Goal: Task Accomplishment & Management: Manage account settings

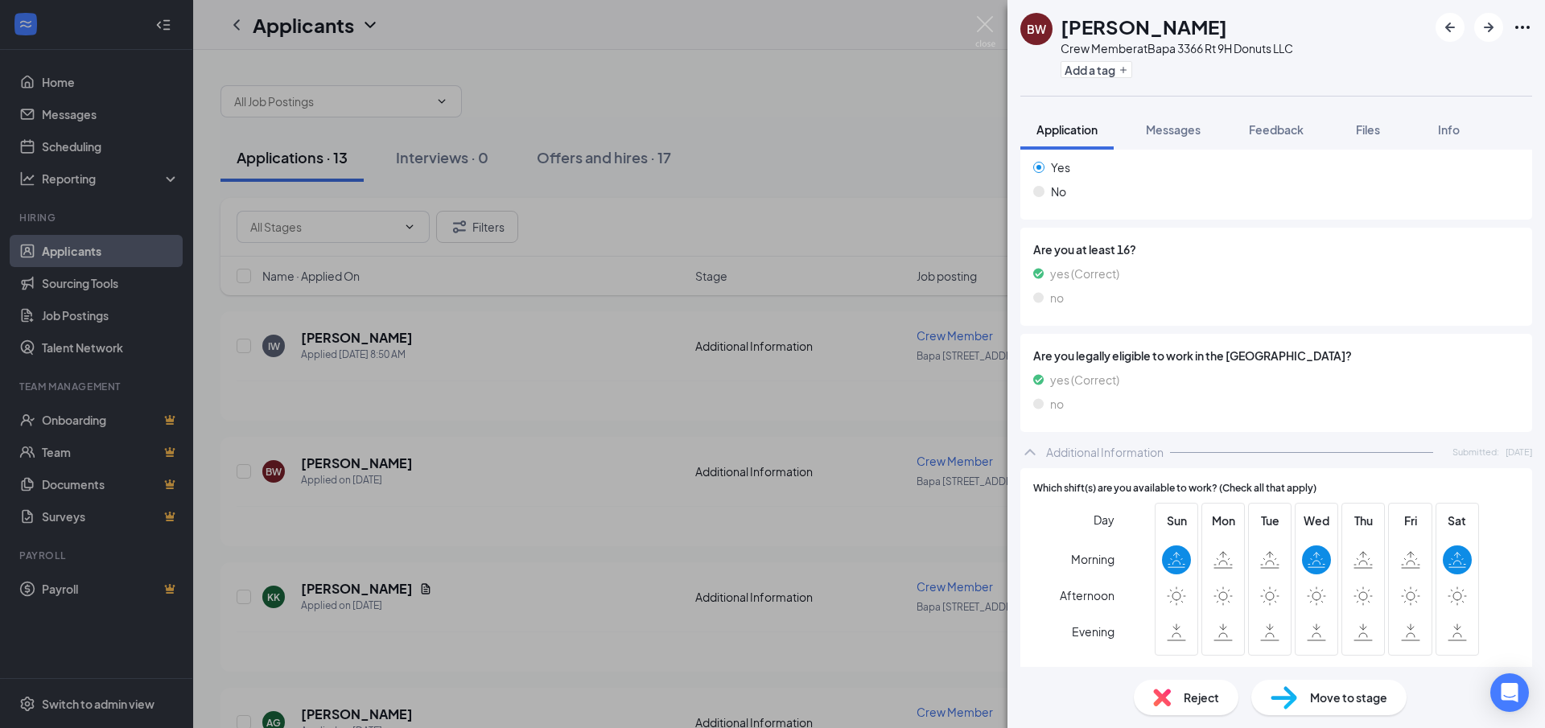
scroll to position [274, 0]
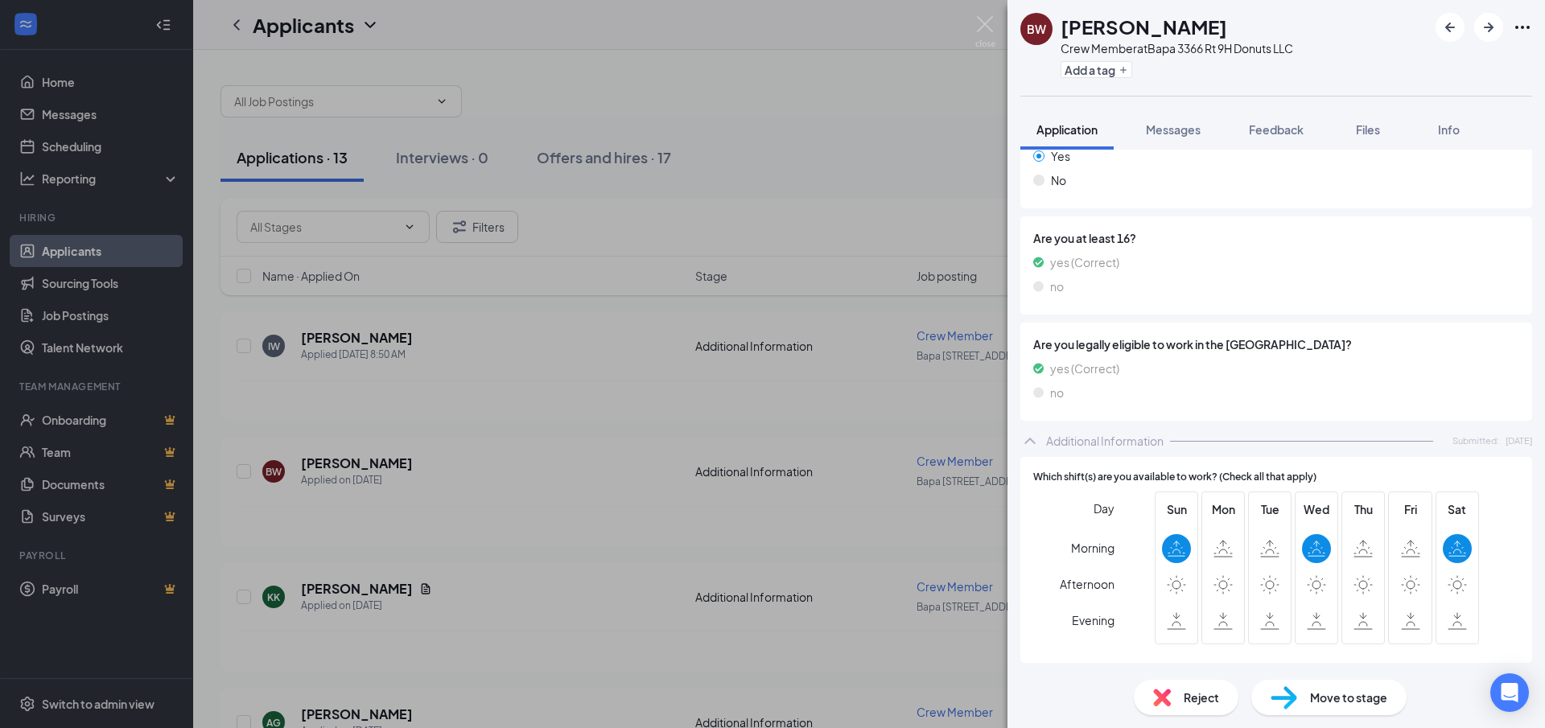
click at [1353, 703] on span "Move to stage" at bounding box center [1348, 698] width 77 height 18
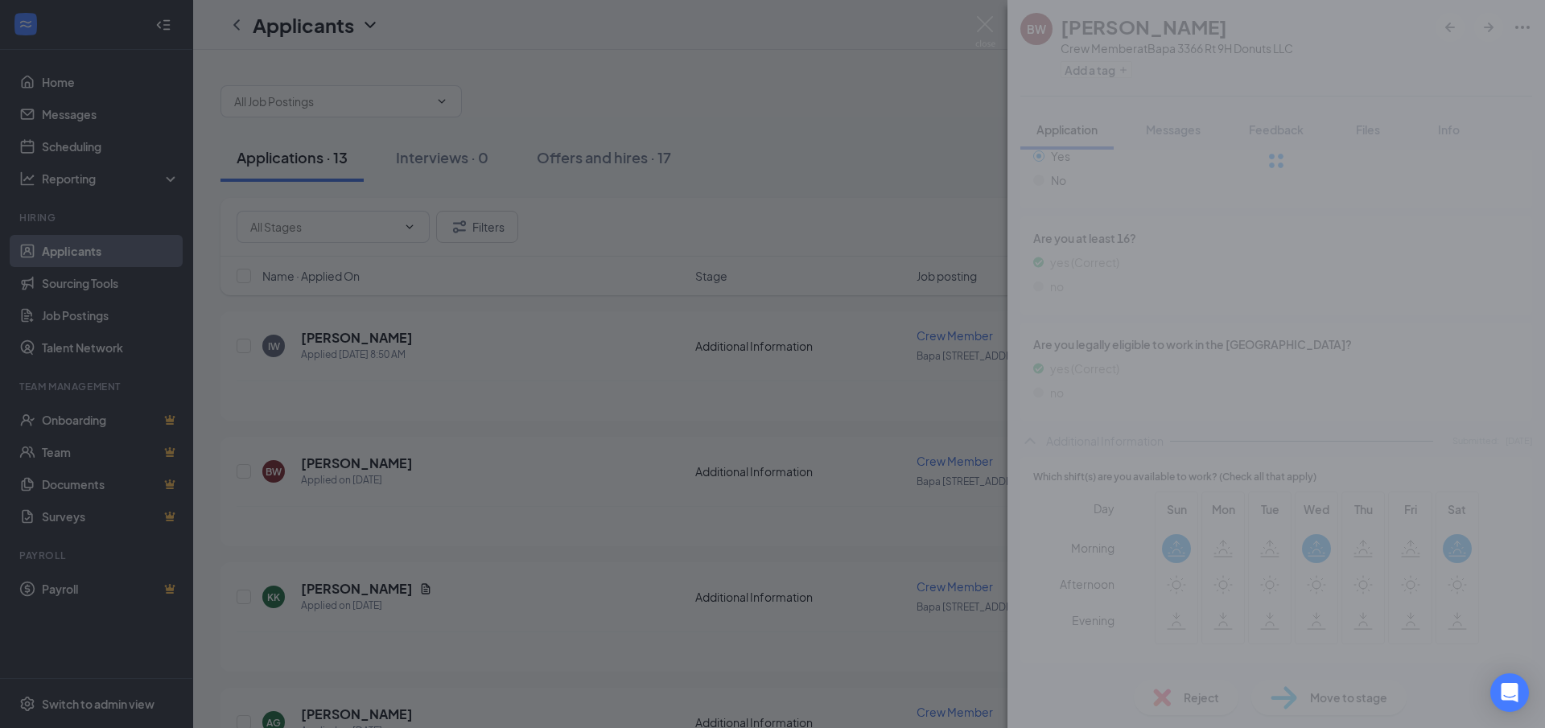
scroll to position [267, 0]
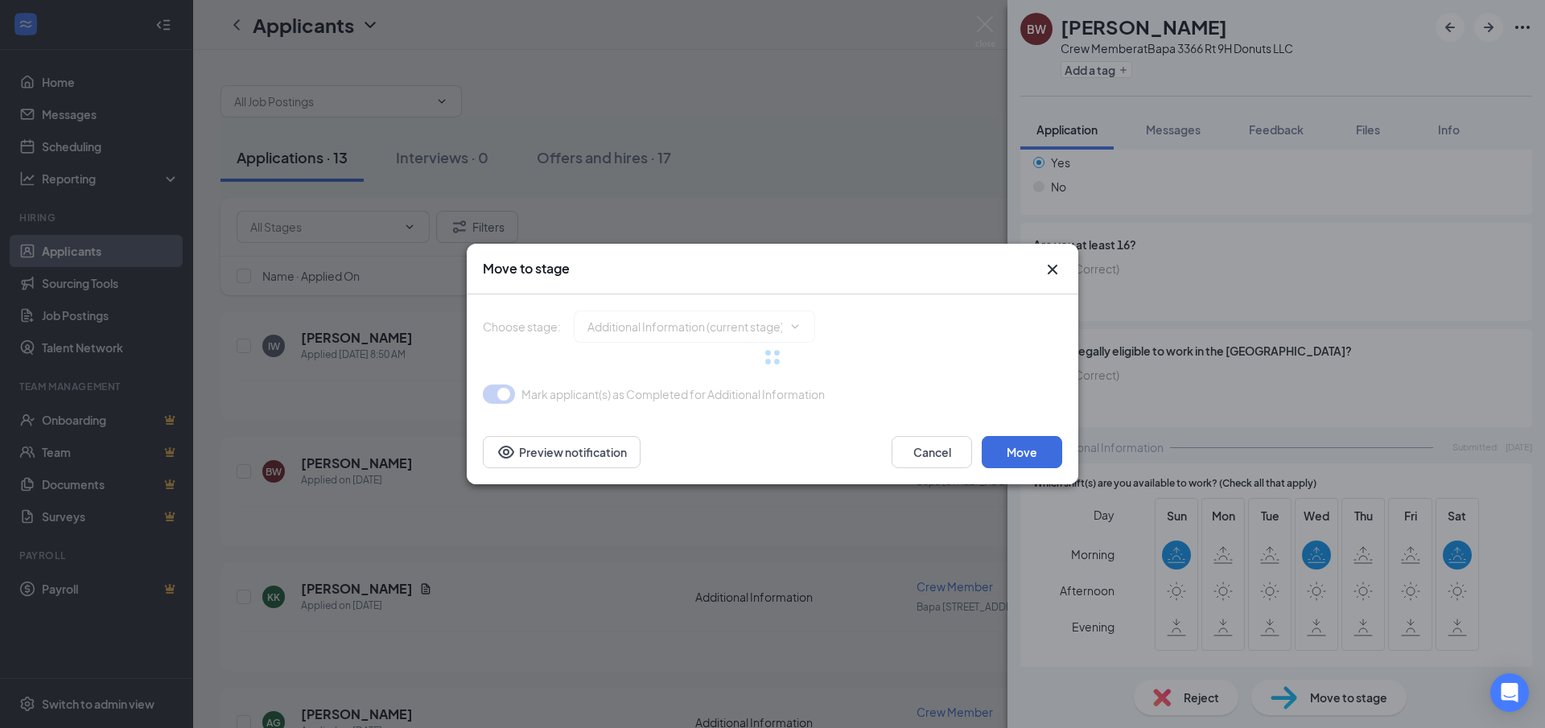
type input "Phone Interview (next stage)"
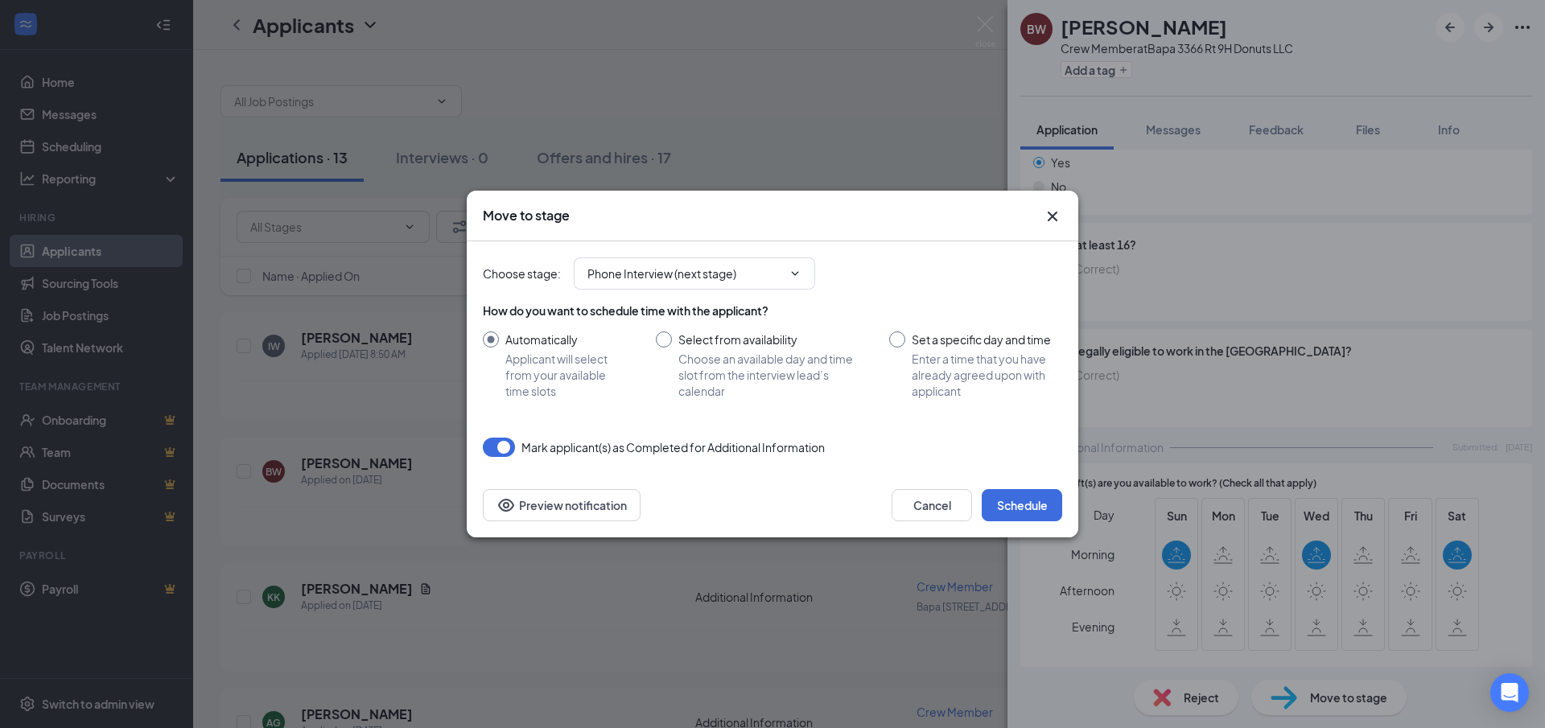
click at [1045, 216] on icon "Cross" at bounding box center [1052, 216] width 19 height 19
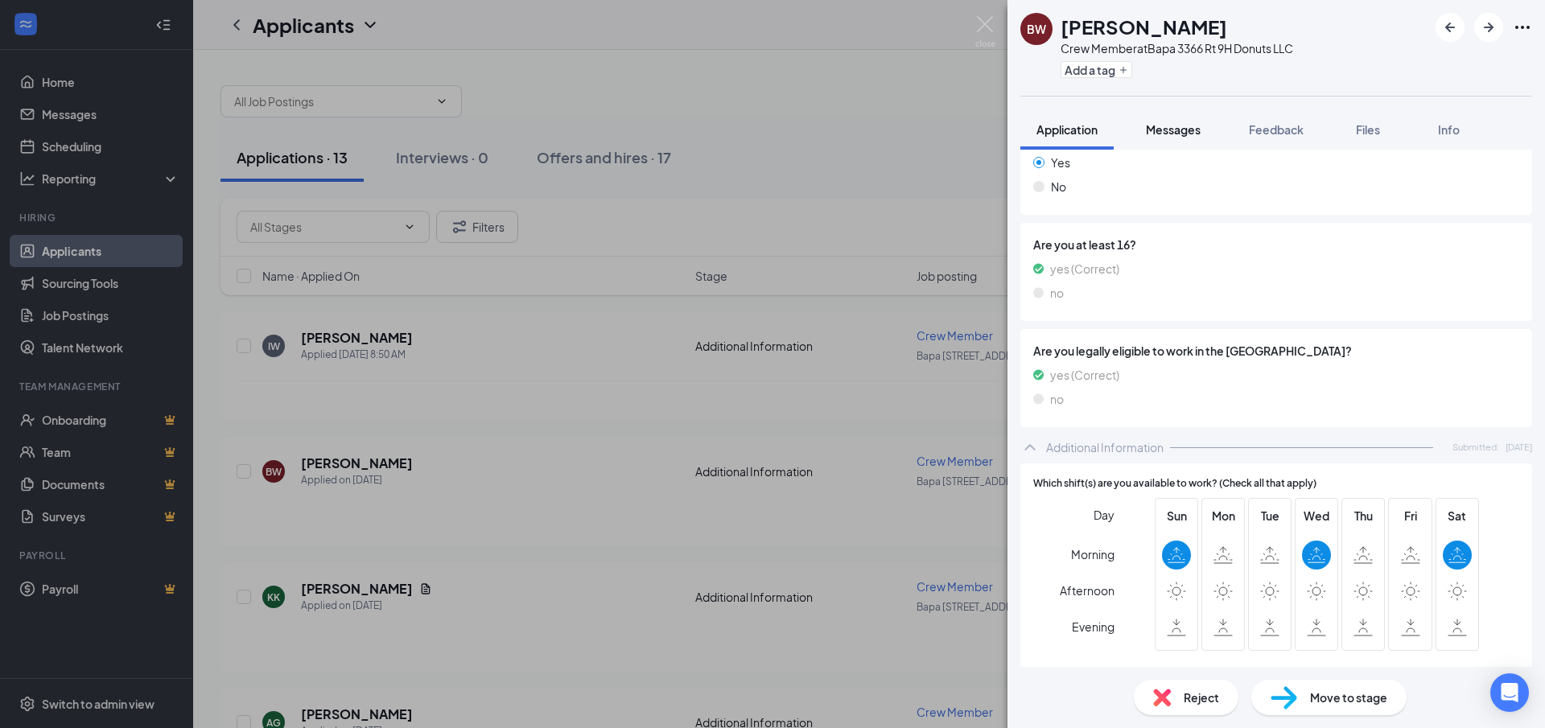
click at [1163, 133] on span "Messages" at bounding box center [1173, 129] width 55 height 14
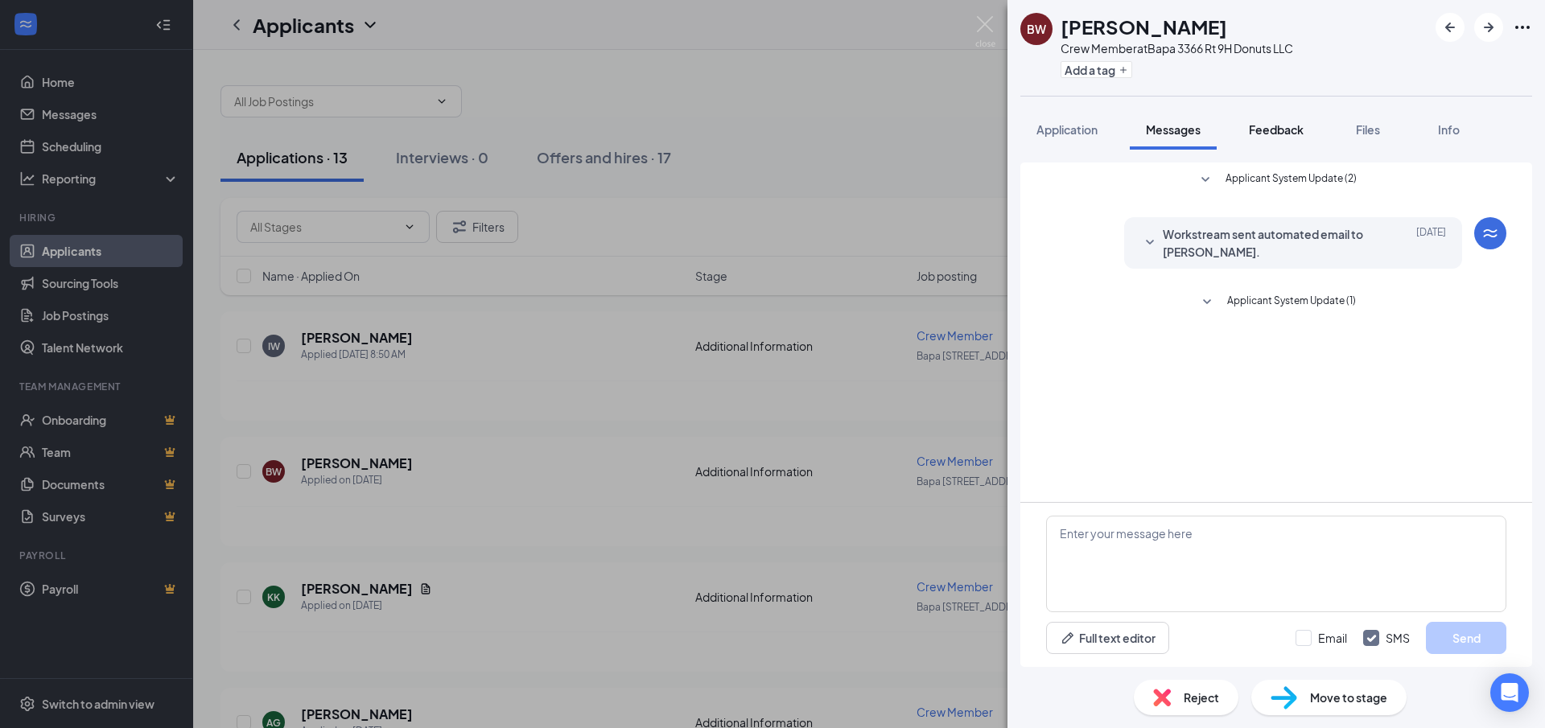
click at [1275, 130] on span "Feedback" at bounding box center [1276, 129] width 55 height 14
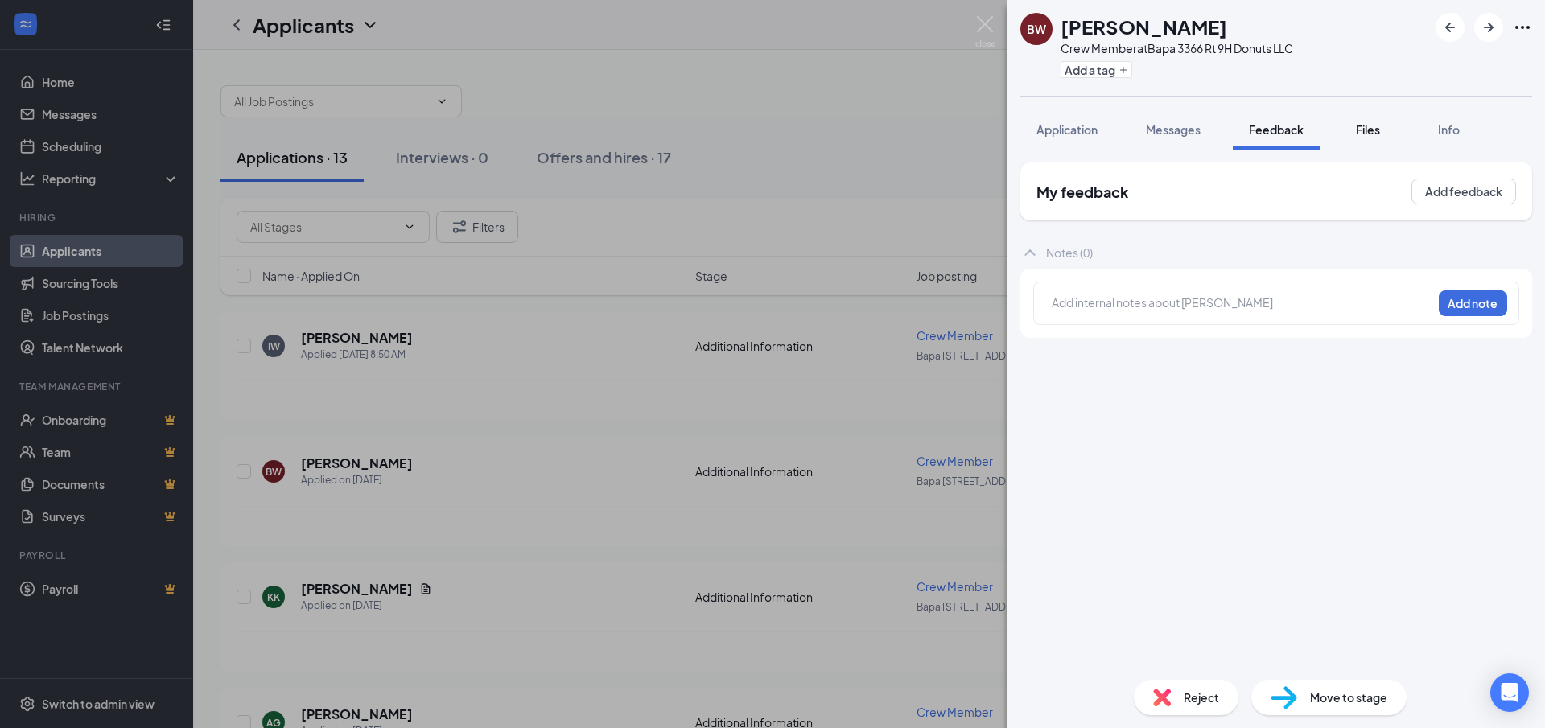
click at [1365, 129] on span "Files" at bounding box center [1368, 129] width 24 height 14
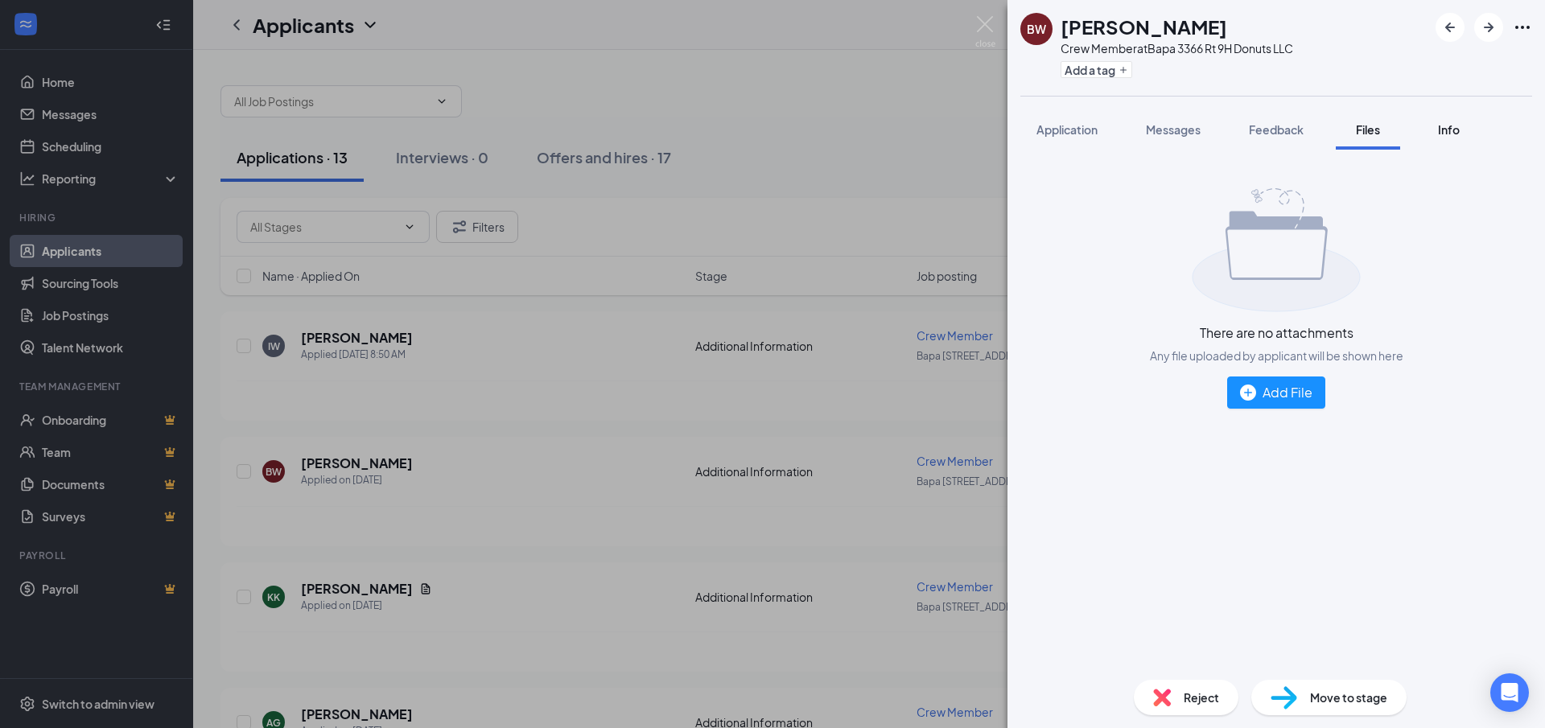
click at [1437, 140] on button "Info" at bounding box center [1448, 129] width 64 height 40
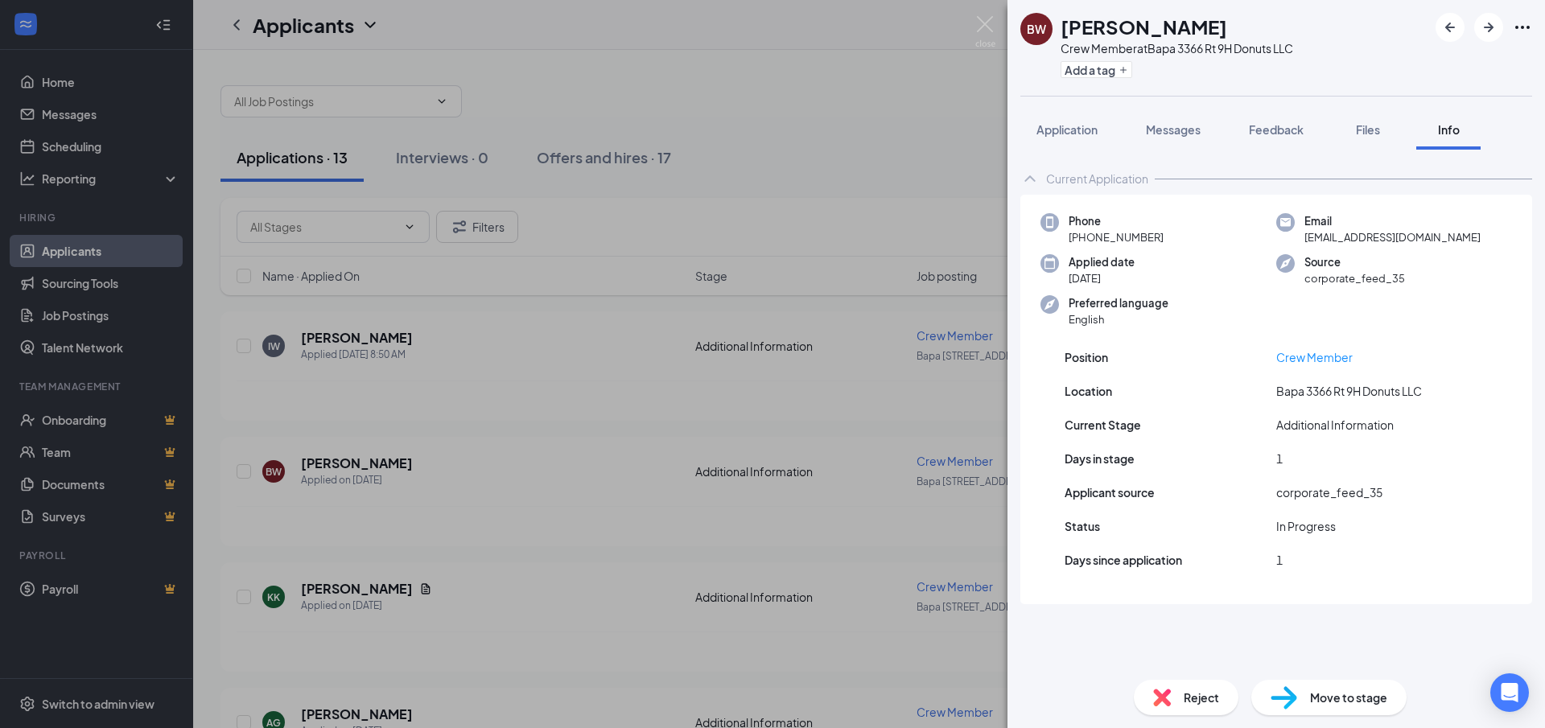
click at [845, 182] on div "BW [PERSON_NAME] Crew Member at Bapa [STREET_ADDRESS] Donuts LLC Add a tag Appl…" at bounding box center [772, 364] width 1545 height 728
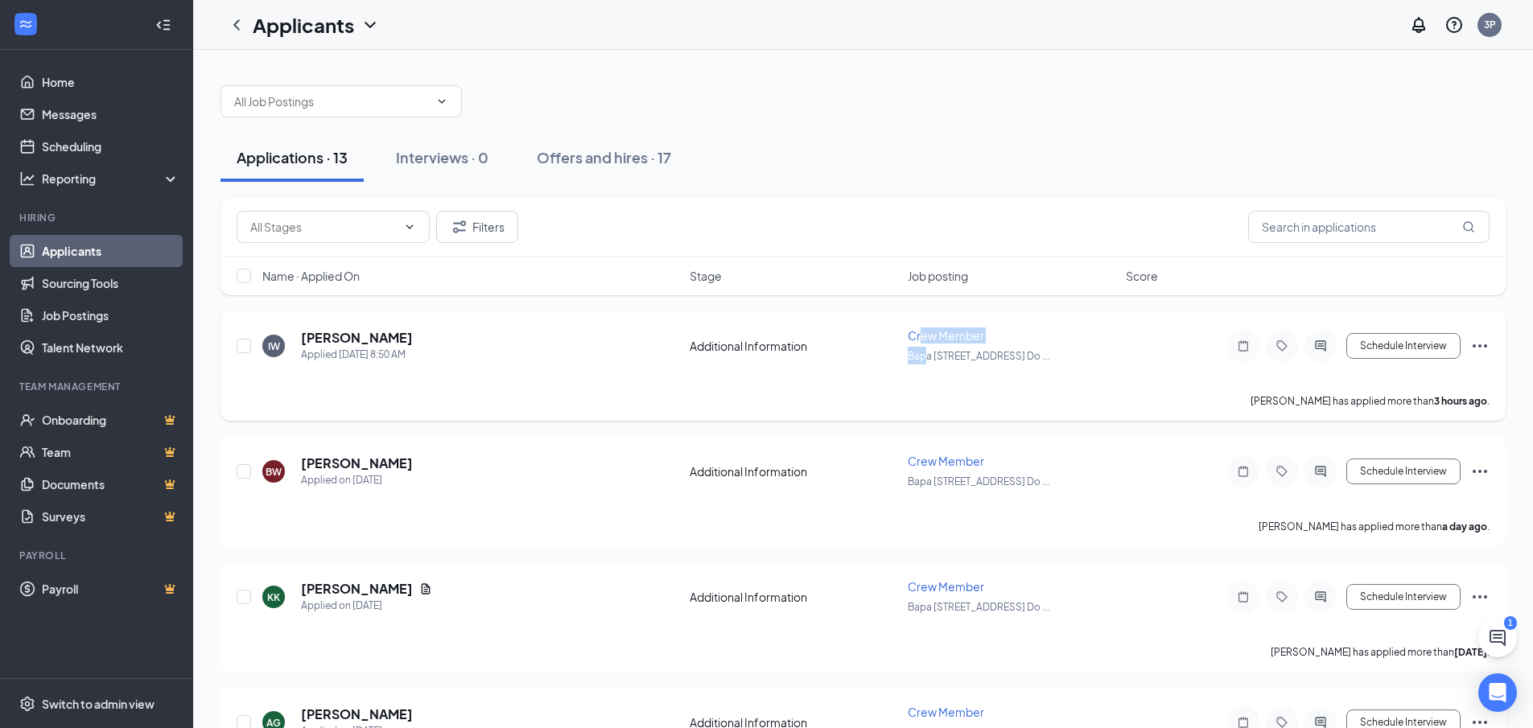
click at [923, 341] on div "Crew Member Bapa [STREET_ADDRESS] Do ..." at bounding box center [1012, 346] width 208 height 37
click at [328, 332] on h5 "[PERSON_NAME]" at bounding box center [357, 338] width 112 height 18
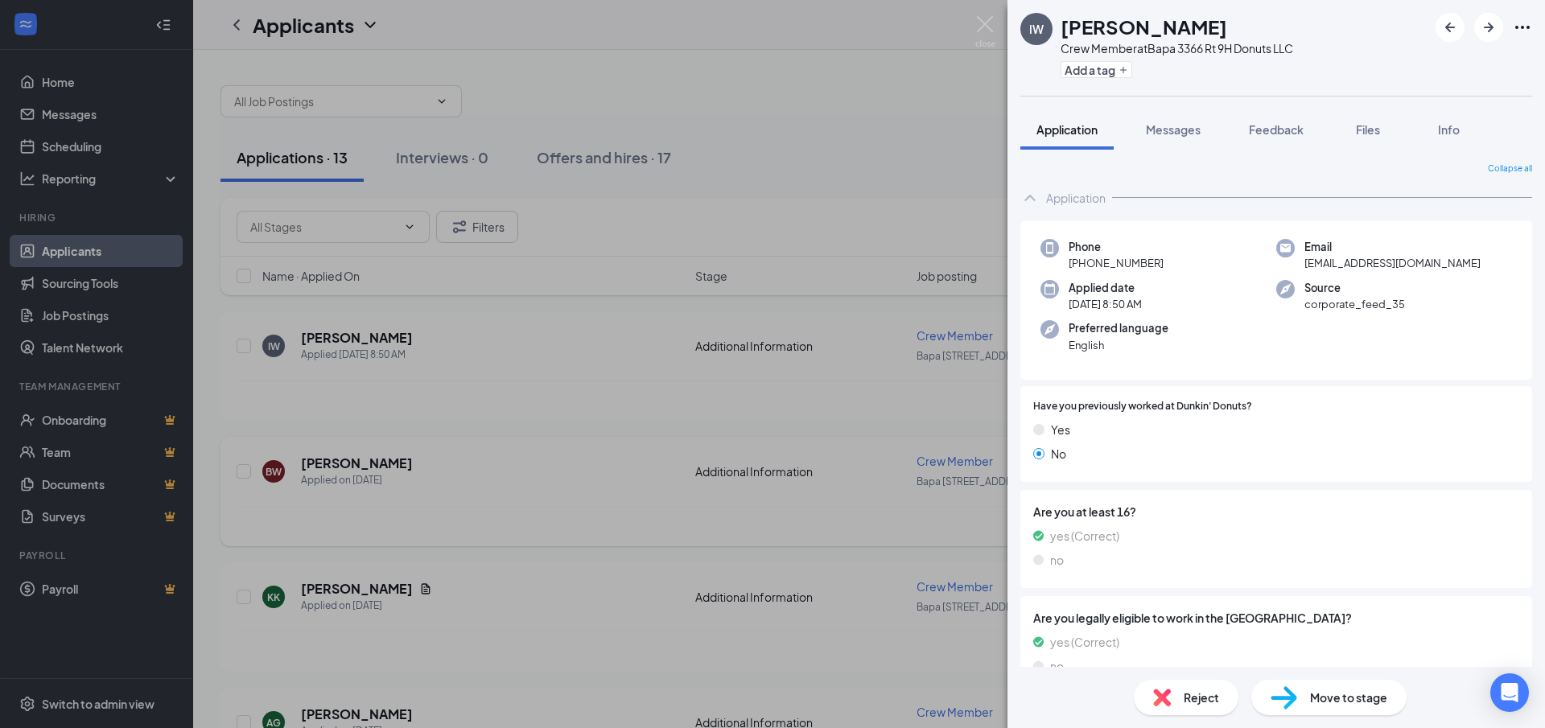
drag, startPoint x: 875, startPoint y: 91, endPoint x: 622, endPoint y: 460, distance: 447.5
click at [874, 91] on div "IW [PERSON_NAME] Crew Member at [STREET_ADDRESS] Donuts LLC Add a tag Applicati…" at bounding box center [772, 364] width 1545 height 728
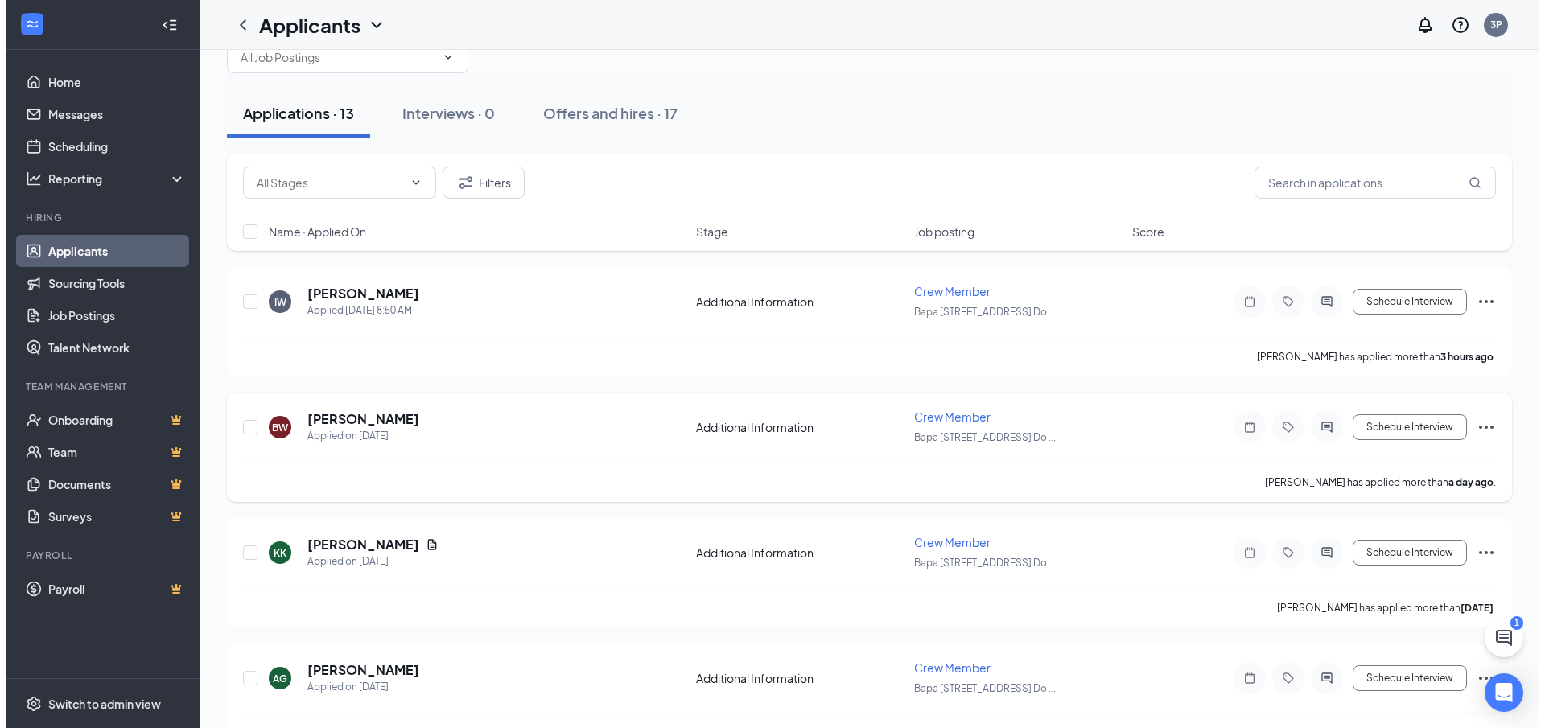
scroll to position [80, 0]
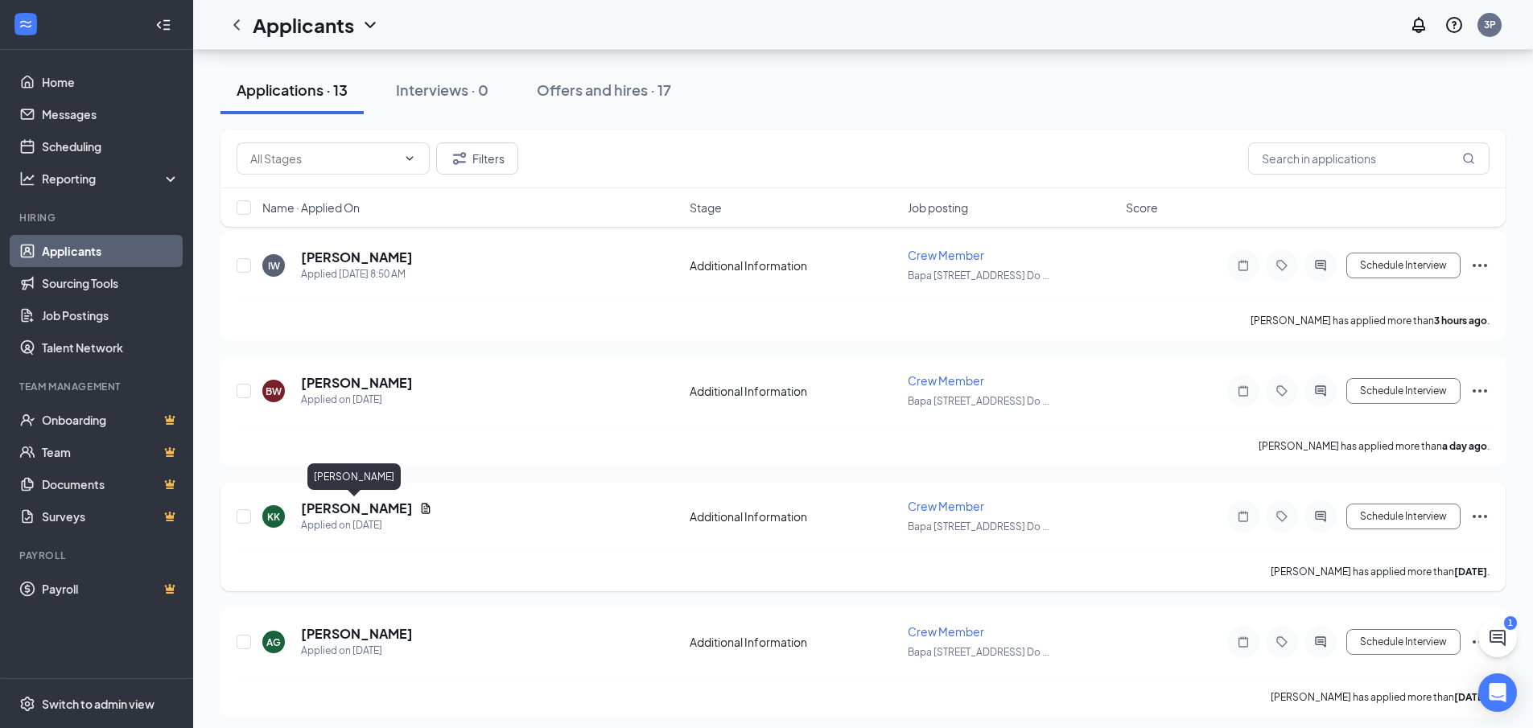
click at [348, 508] on h5 "[PERSON_NAME]" at bounding box center [357, 509] width 112 height 18
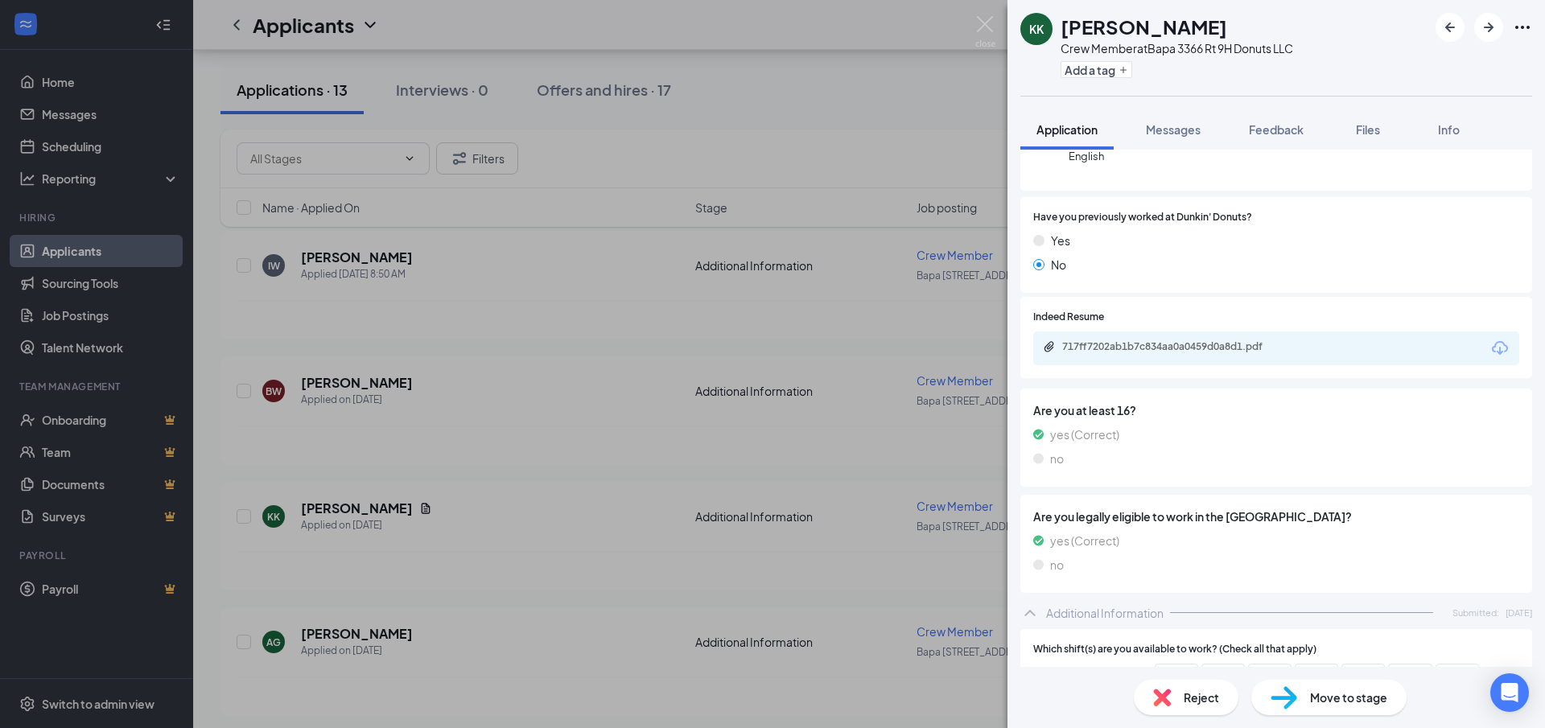
scroll to position [241, 0]
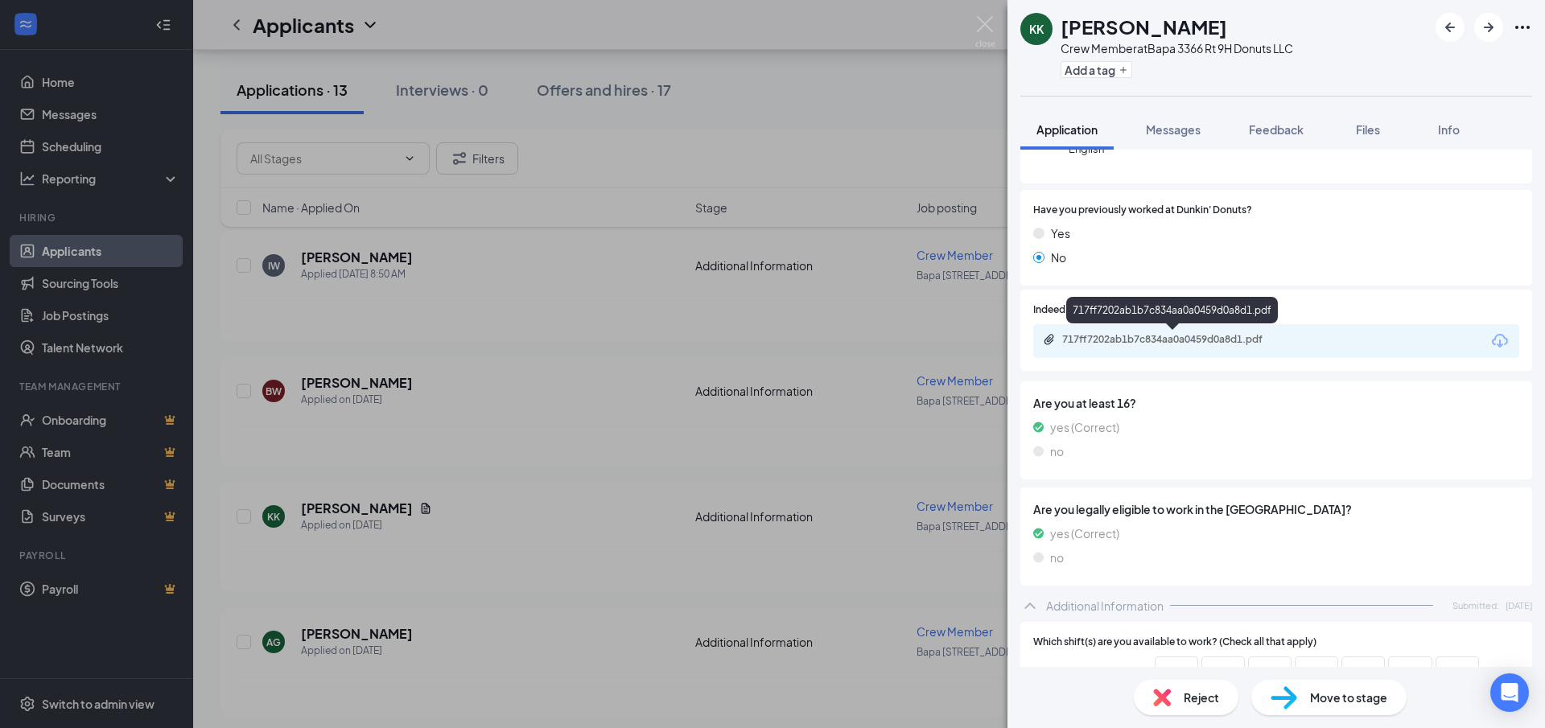
click at [1226, 336] on div "717ff7202ab1b7c834aa0a0459d0a8d1.pdf" at bounding box center [1174, 339] width 225 height 13
click at [952, 199] on div "KK [PERSON_NAME] Crew Member at Bapa [STREET_ADDRESS] Donuts LLC Add a tag Appl…" at bounding box center [772, 364] width 1545 height 728
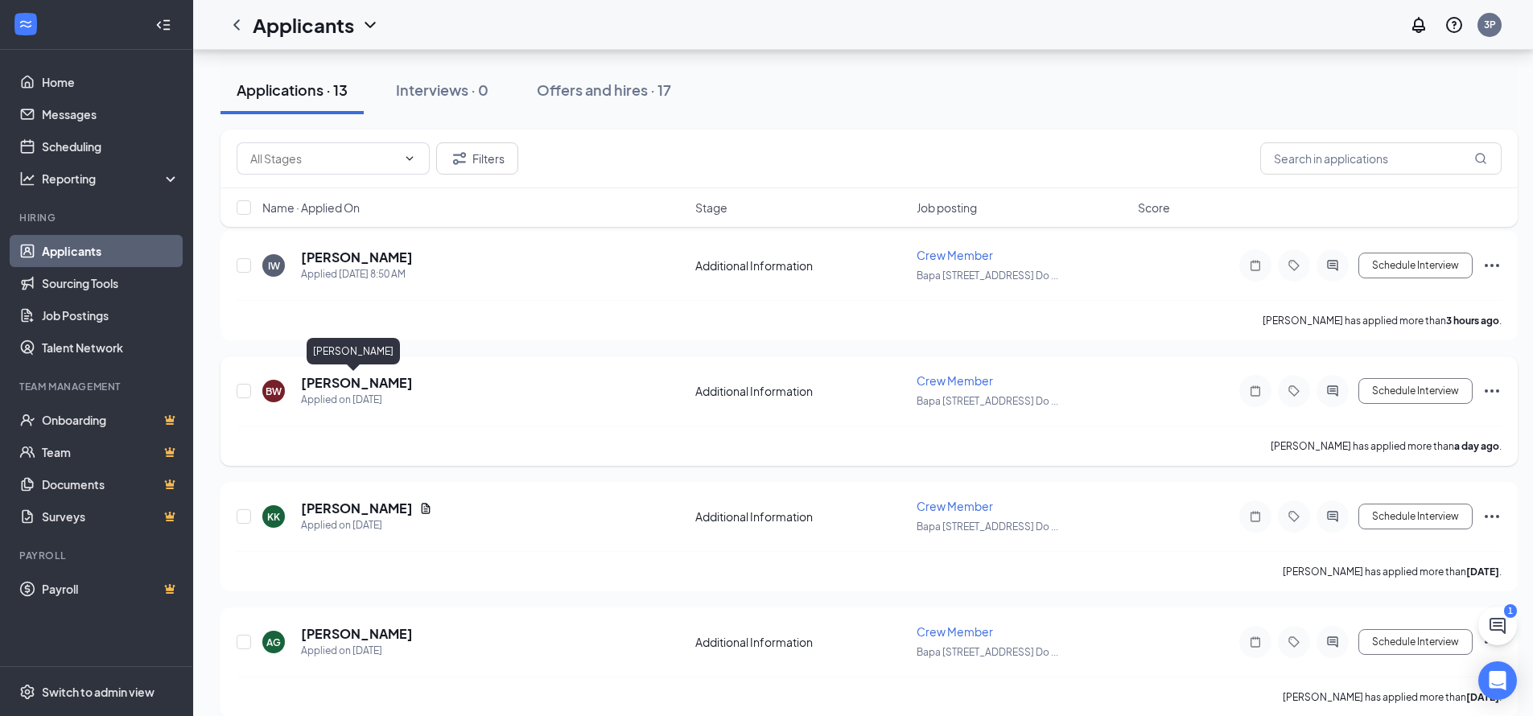
click at [360, 388] on h5 "[PERSON_NAME]" at bounding box center [357, 383] width 112 height 18
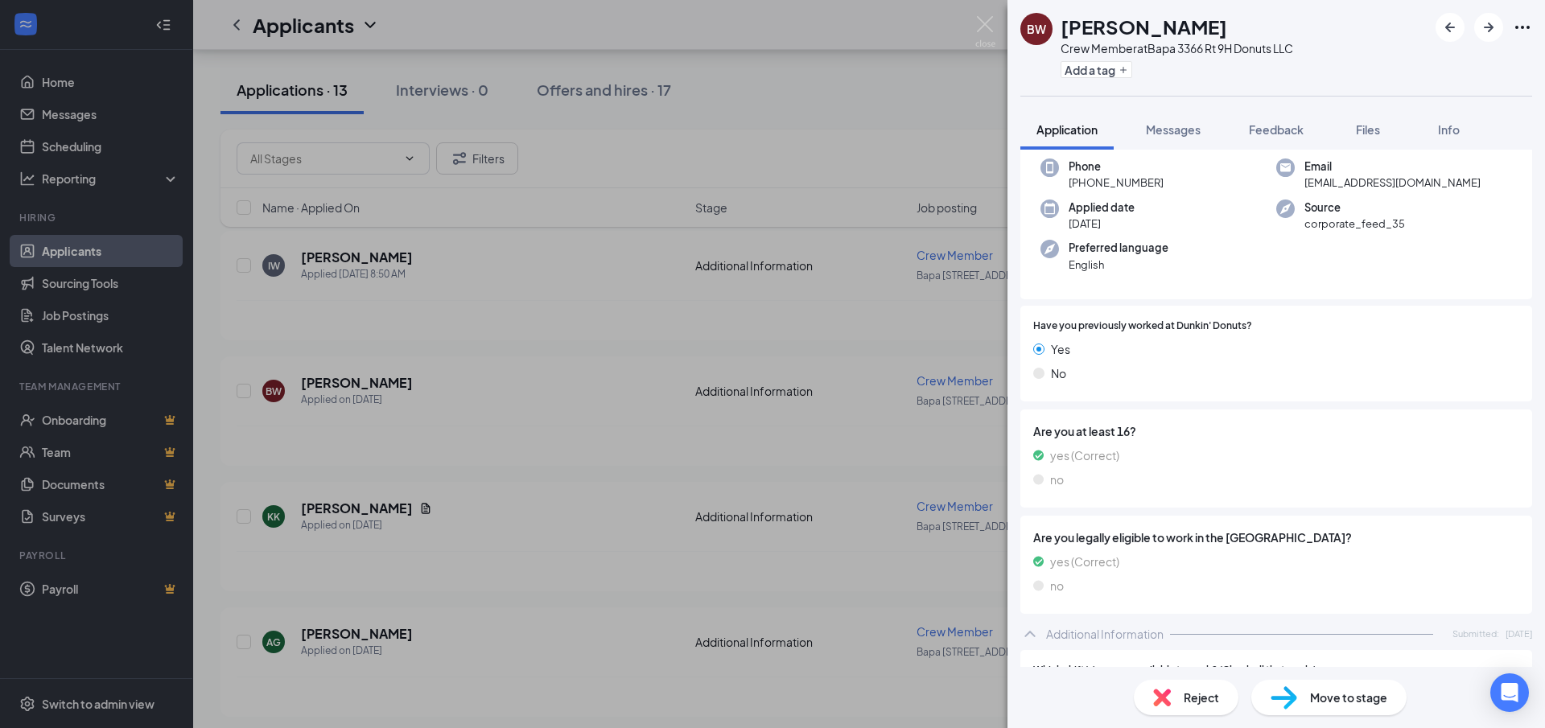
scroll to position [161, 0]
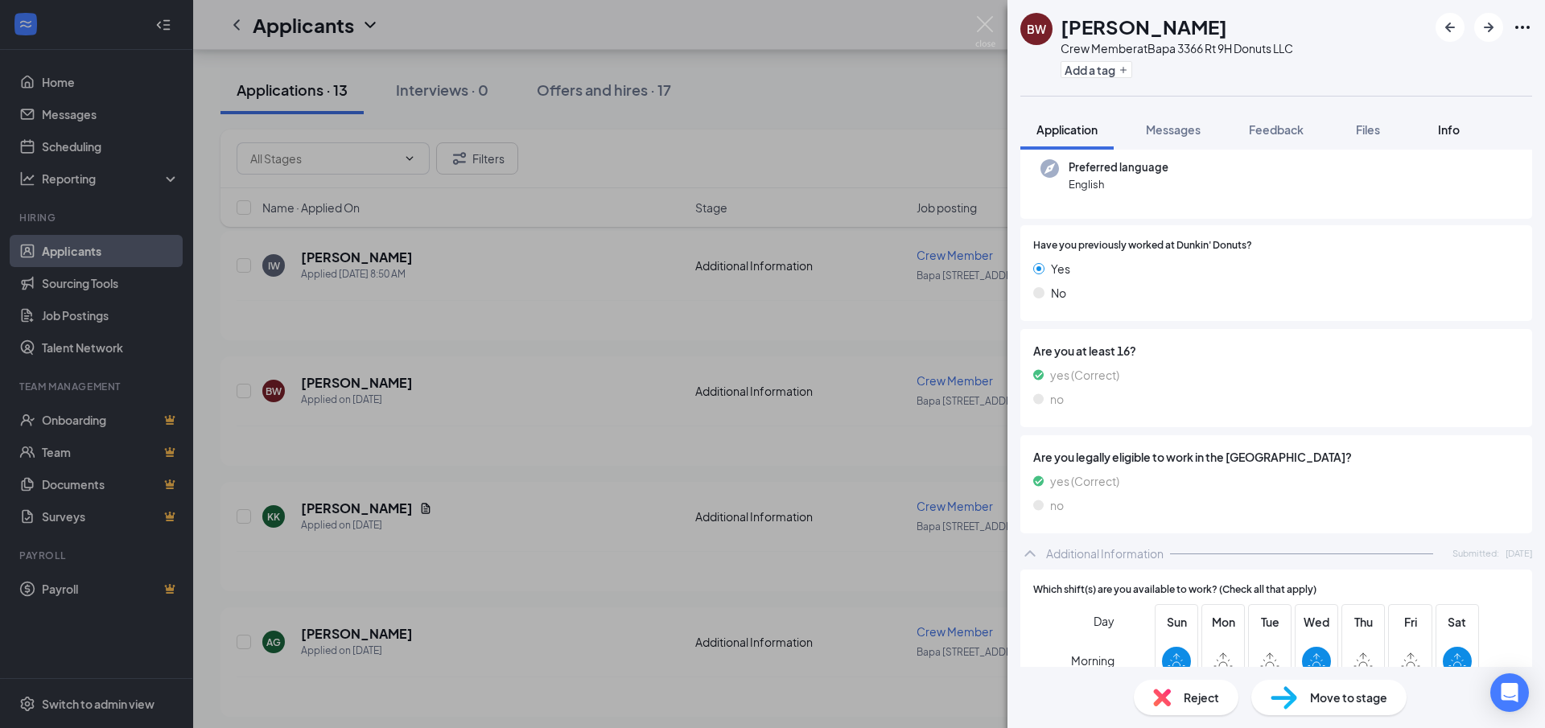
click at [1458, 136] on span "Info" at bounding box center [1449, 129] width 22 height 14
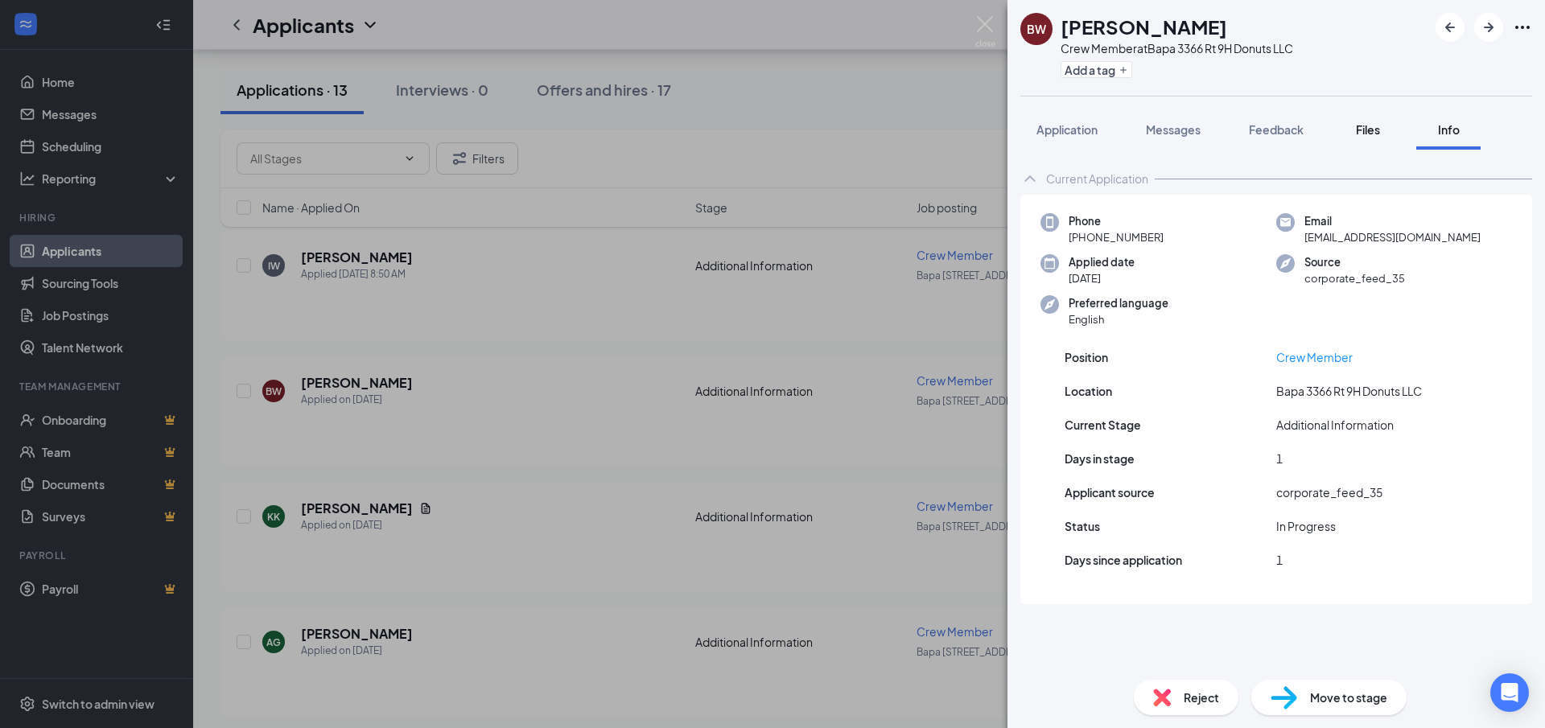
click at [1372, 131] on span "Files" at bounding box center [1368, 129] width 24 height 14
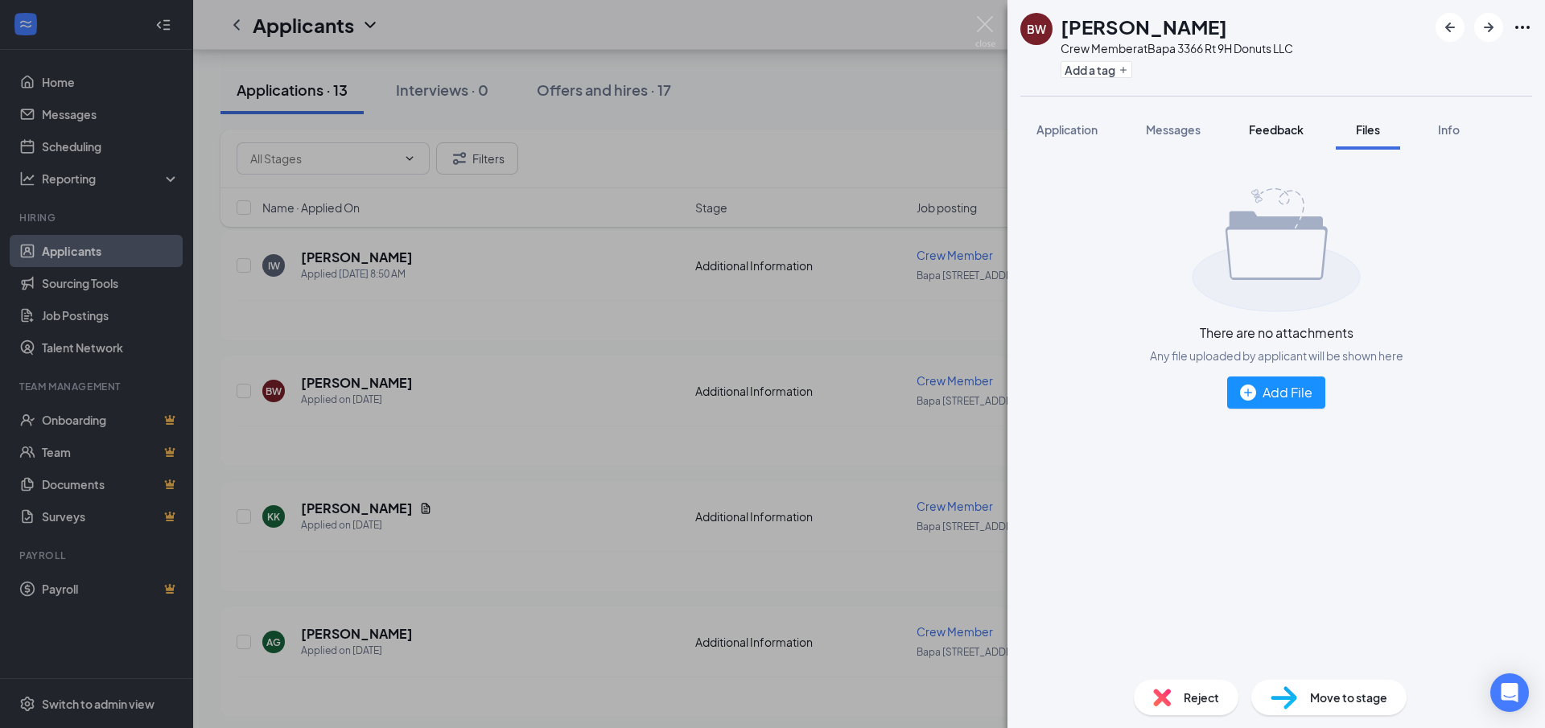
click at [1254, 134] on span "Feedback" at bounding box center [1276, 129] width 55 height 14
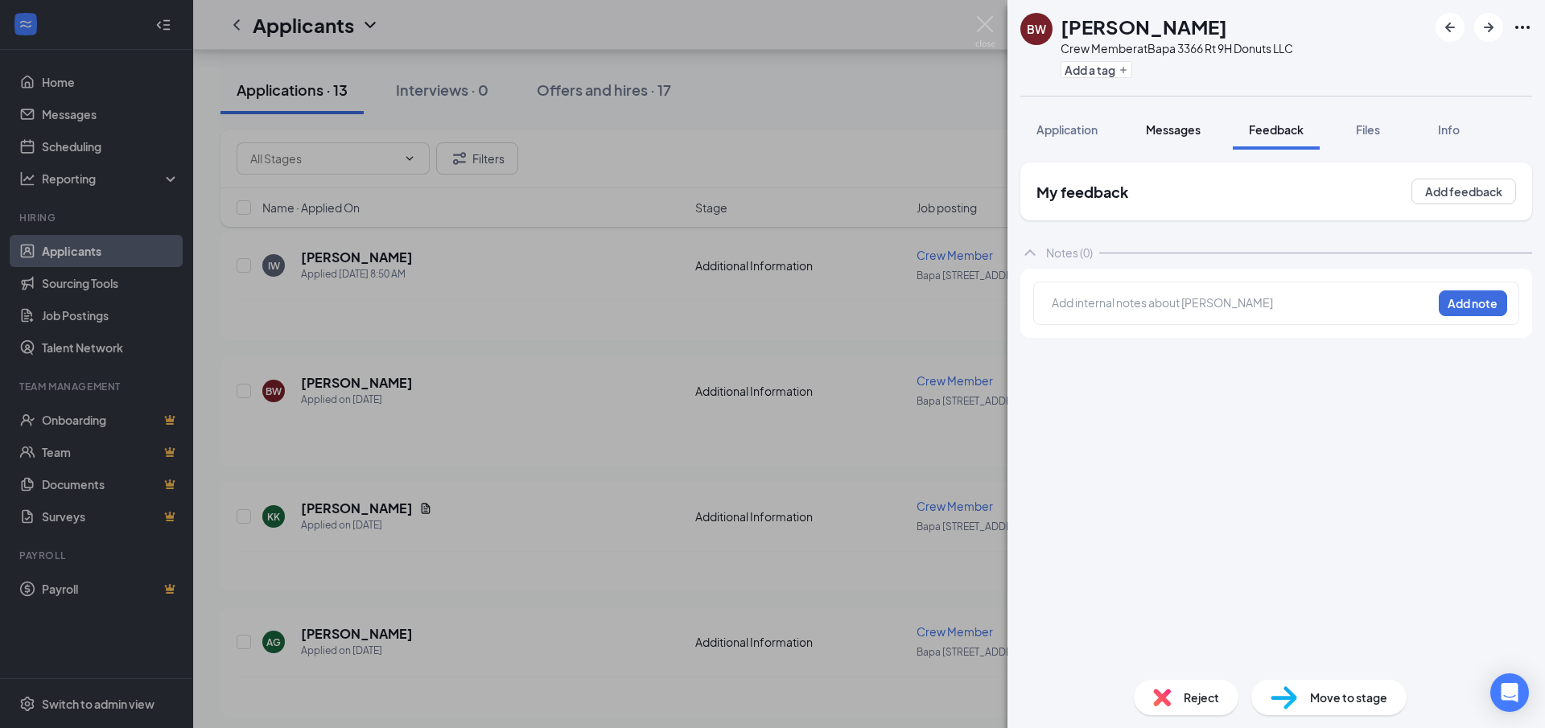
click at [1184, 141] on button "Messages" at bounding box center [1173, 129] width 87 height 40
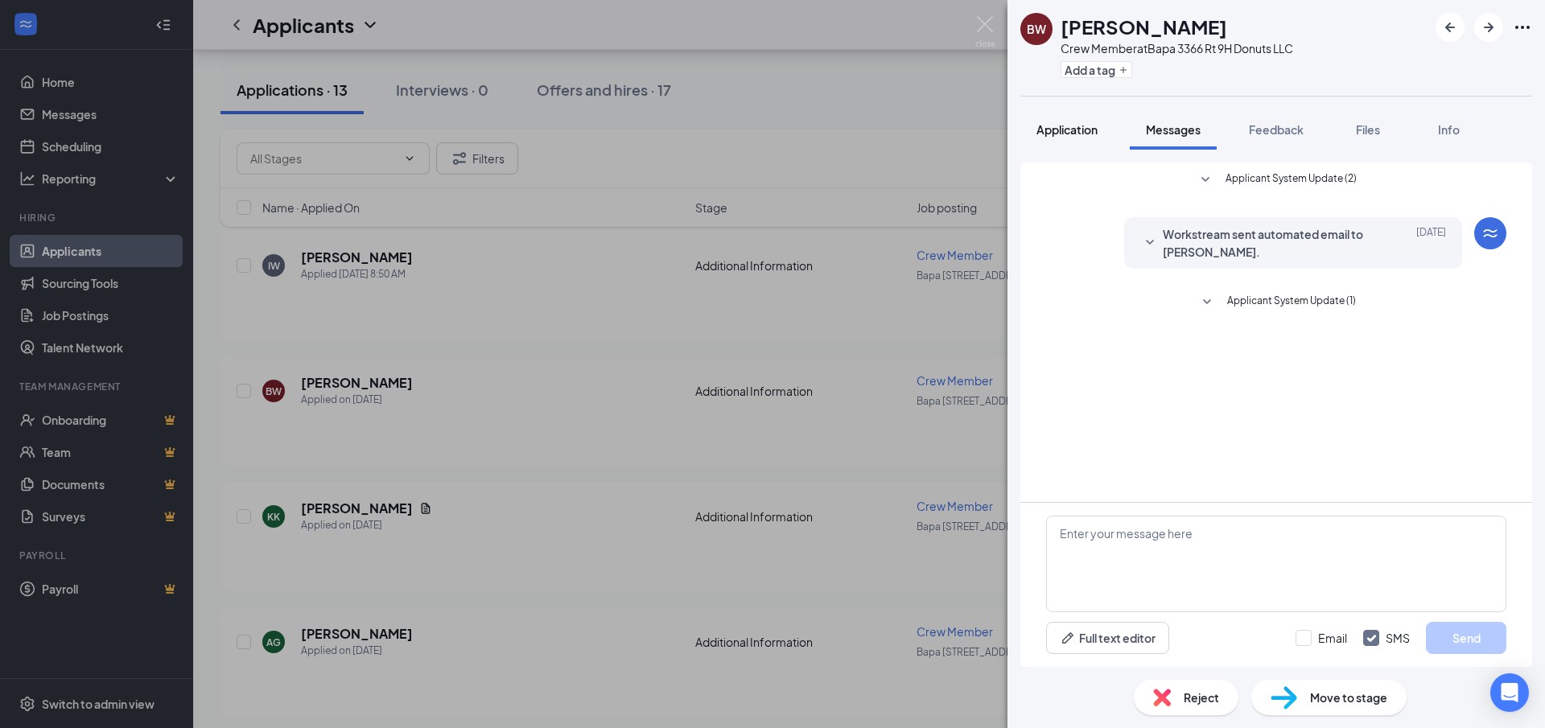
click at [1065, 130] on span "Application" at bounding box center [1067, 129] width 61 height 14
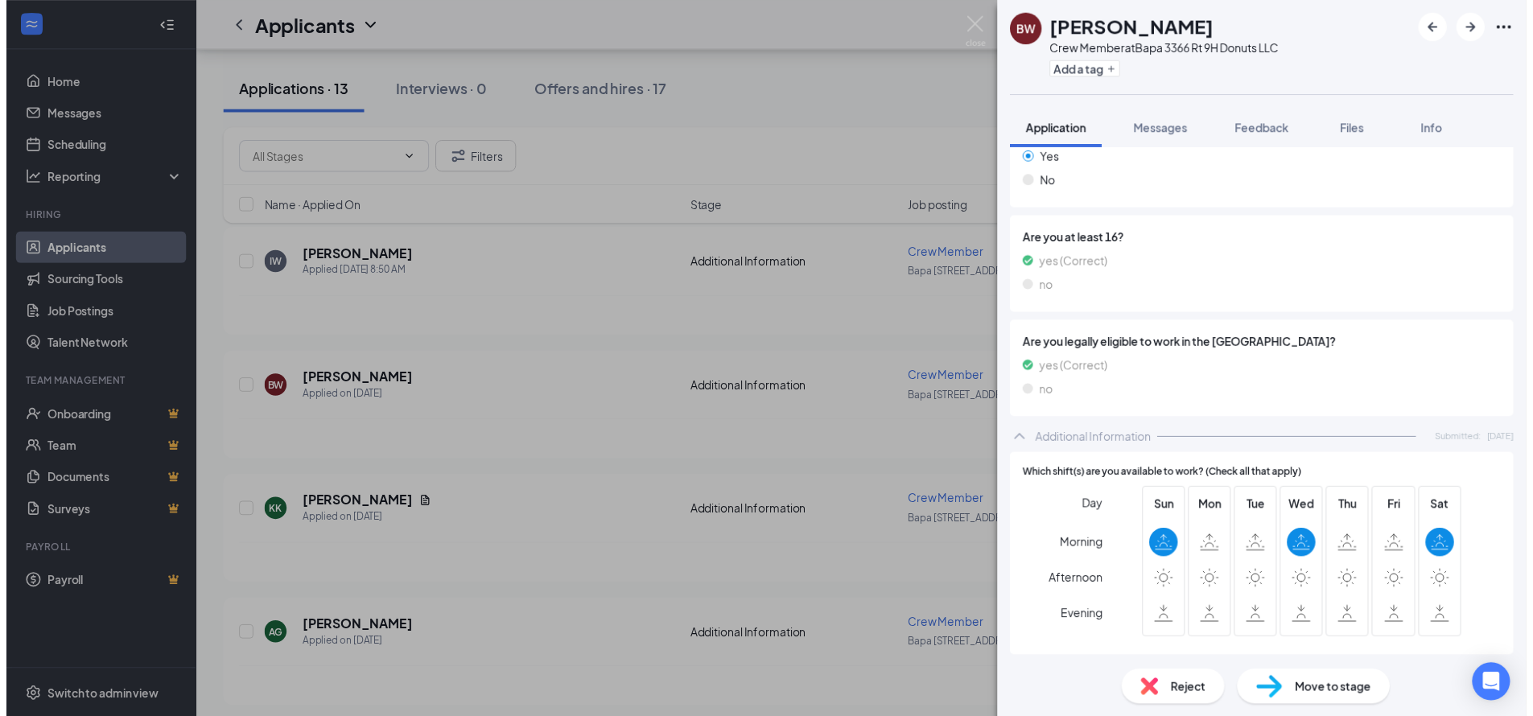
scroll to position [274, 0]
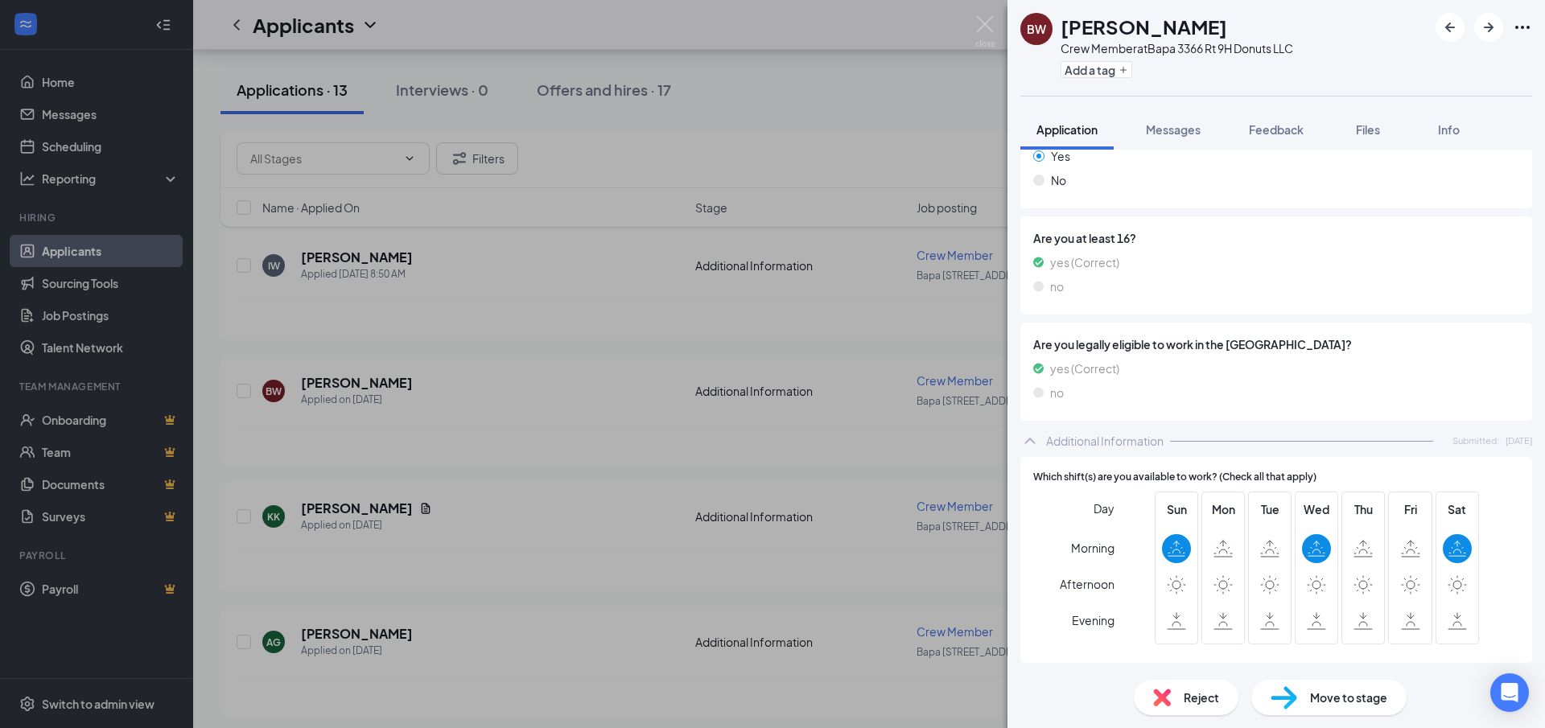
click at [529, 532] on div "BW [PERSON_NAME] Crew Member at [GEOGRAPHIC_DATA] [STREET_ADDRESS] Donuts LLC A…" at bounding box center [772, 364] width 1545 height 728
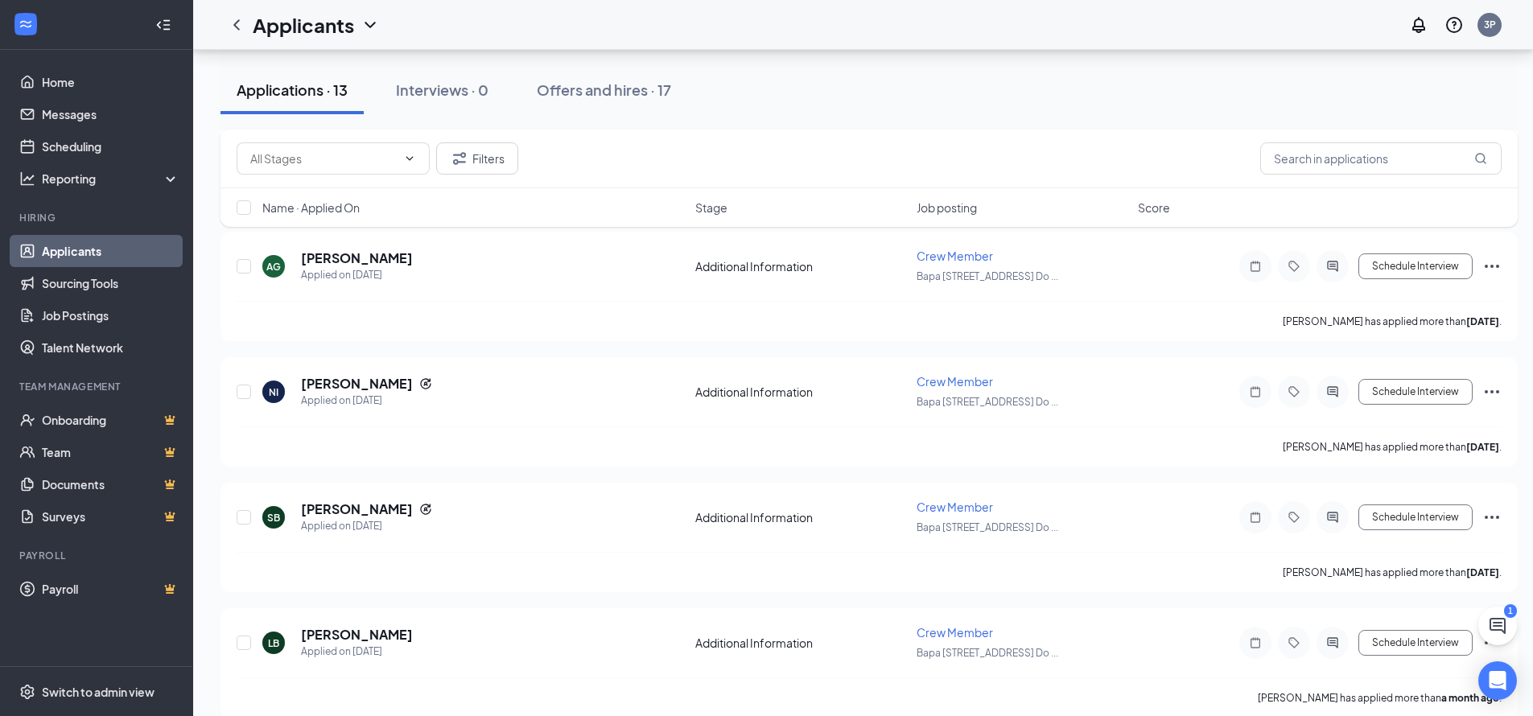
scroll to position [854, 0]
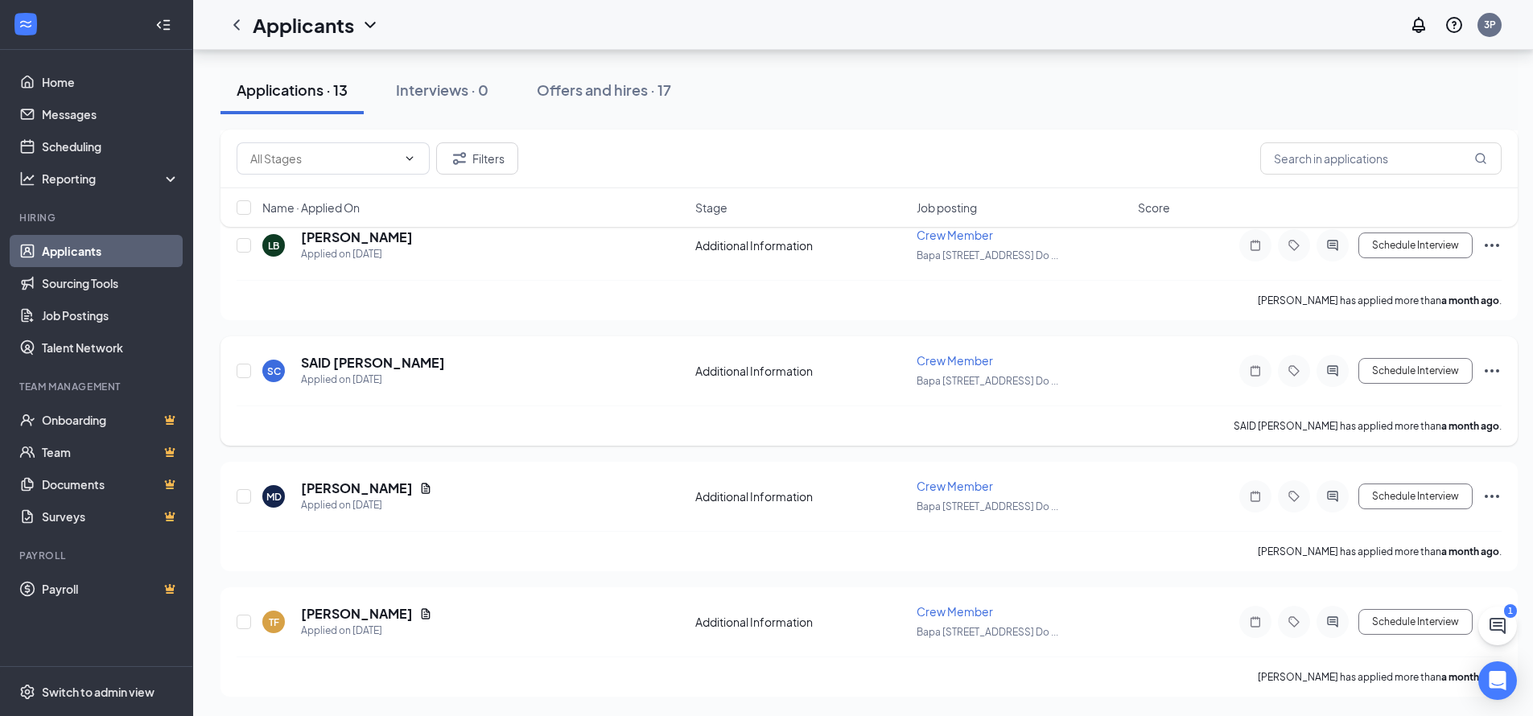
click at [500, 395] on div "SC SAID CHAAIJ Applied on [DATE] Additional Information Crew Member Bapa [GEOGR…" at bounding box center [869, 378] width 1265 height 53
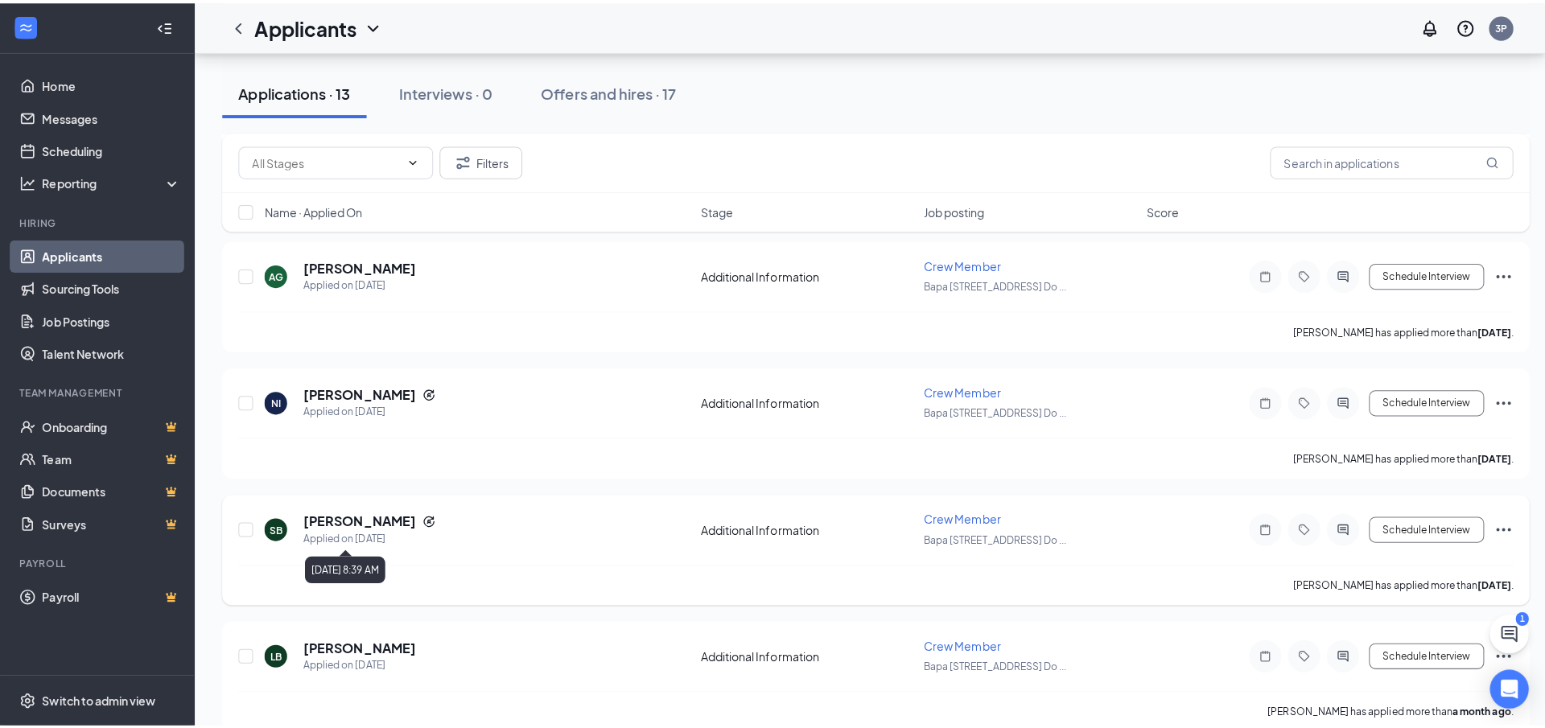
scroll to position [371, 0]
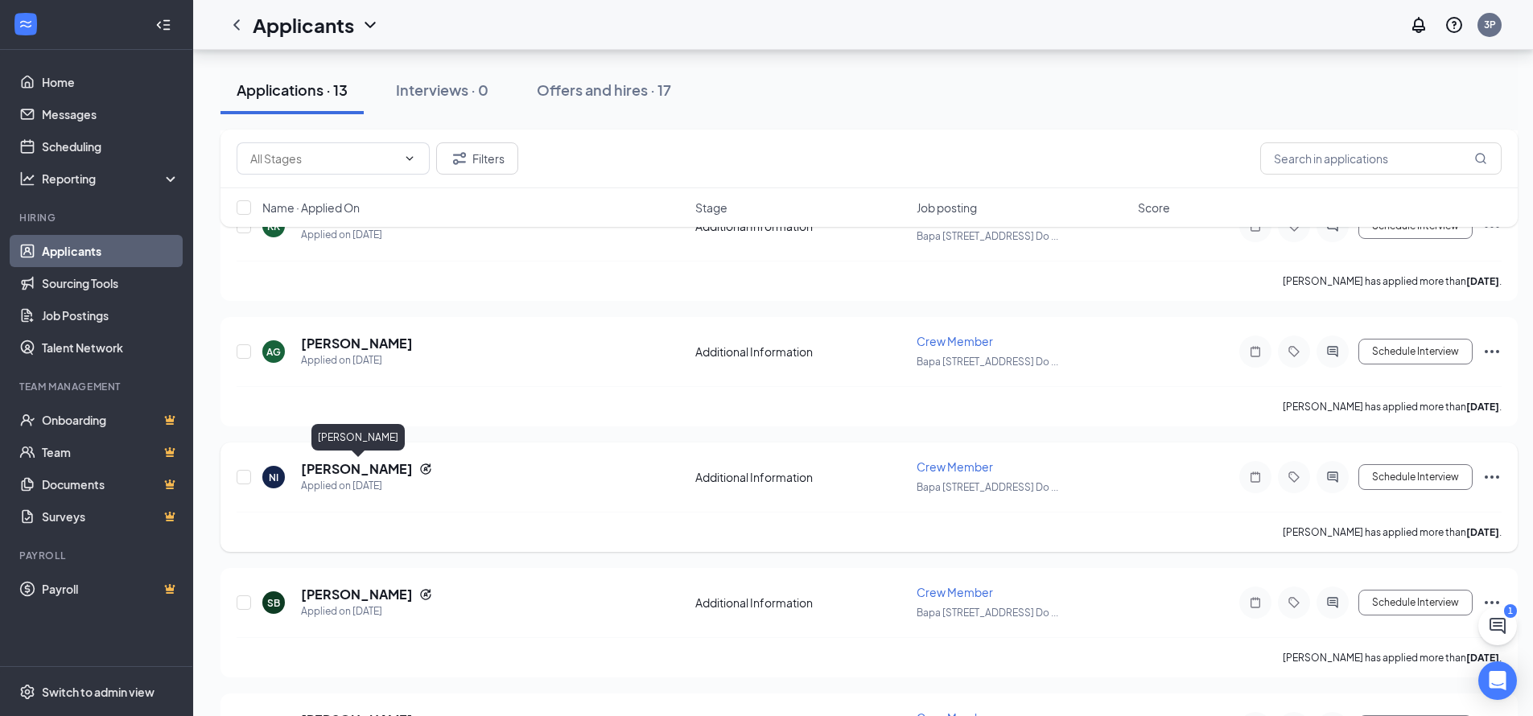
click at [413, 468] on h5 "[PERSON_NAME]" at bounding box center [357, 469] width 112 height 18
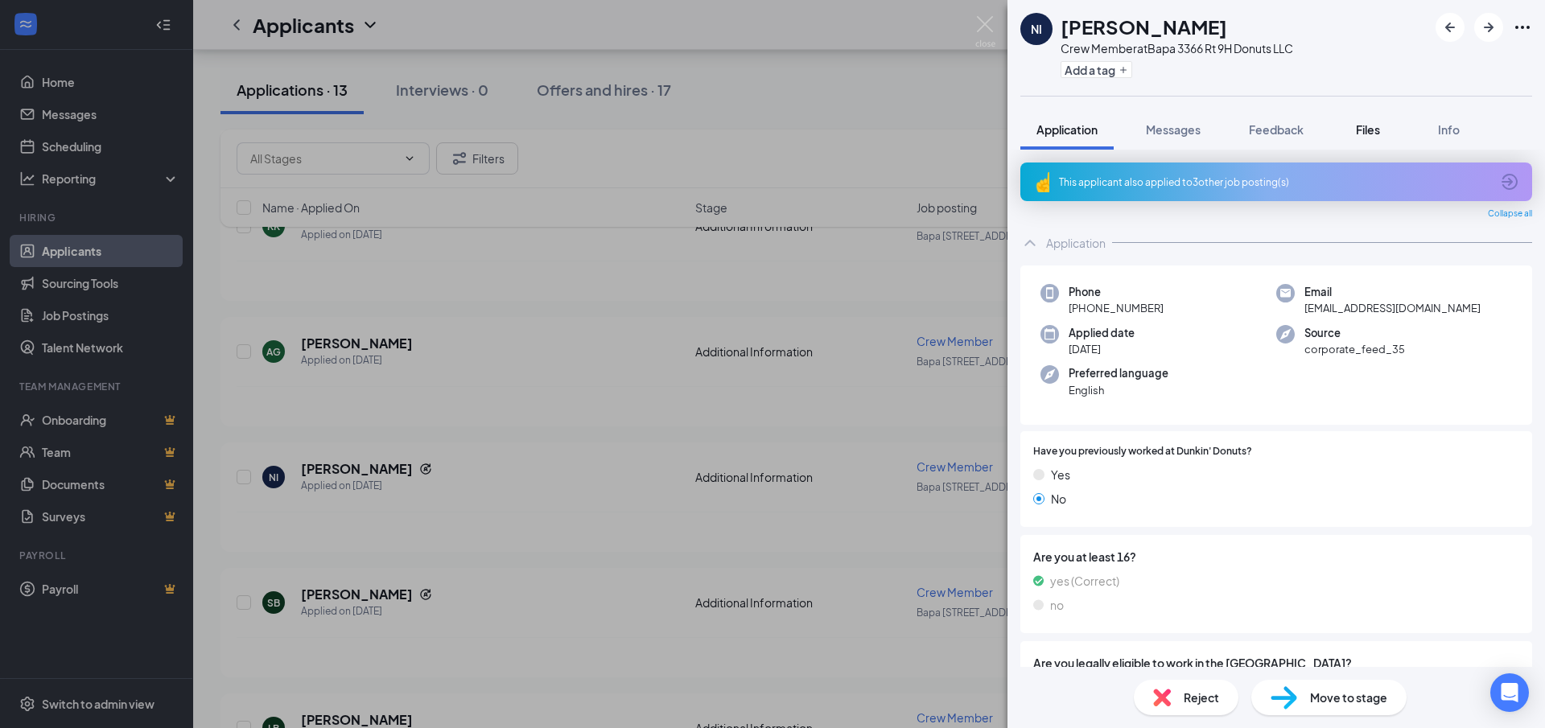
click at [1367, 139] on button "Files" at bounding box center [1368, 129] width 64 height 40
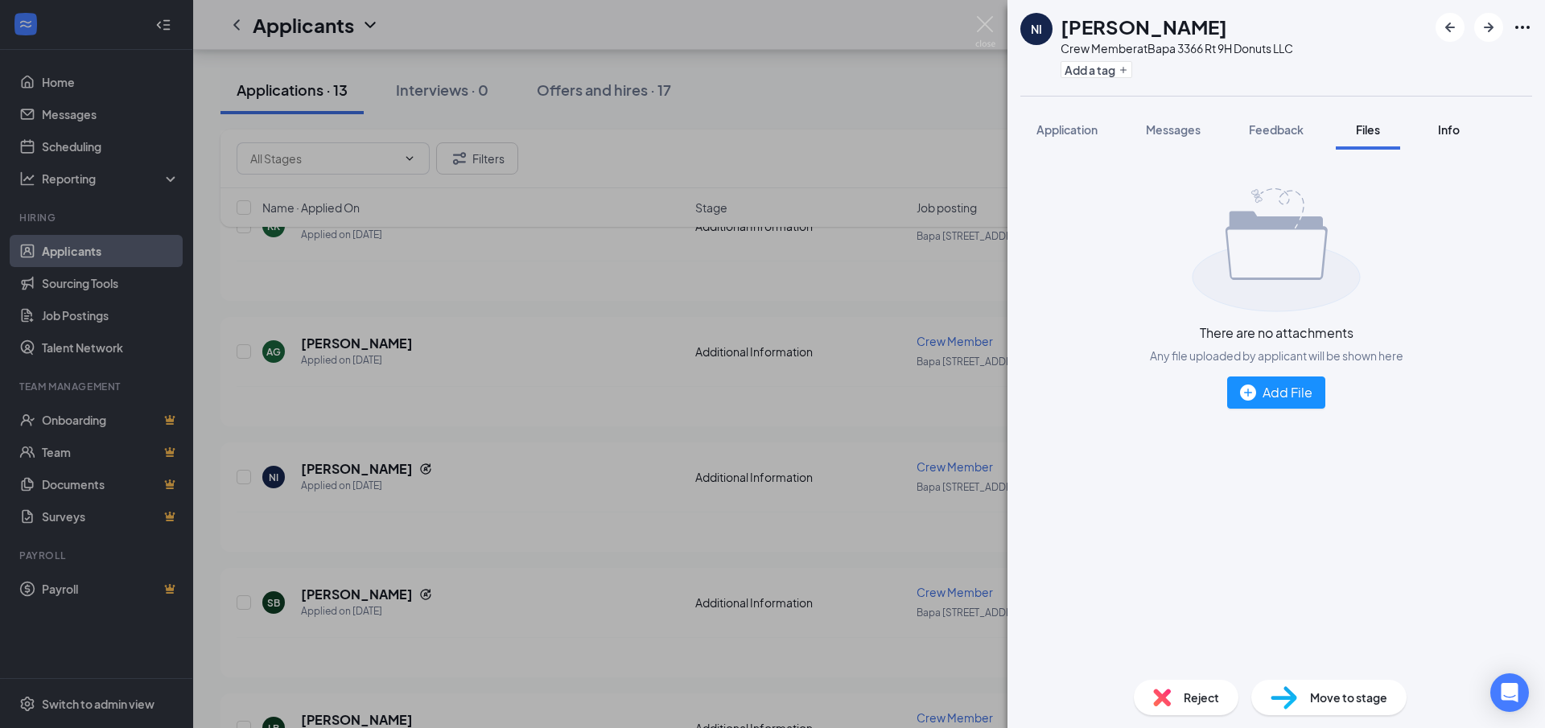
click at [1452, 138] on button "Info" at bounding box center [1448, 129] width 64 height 40
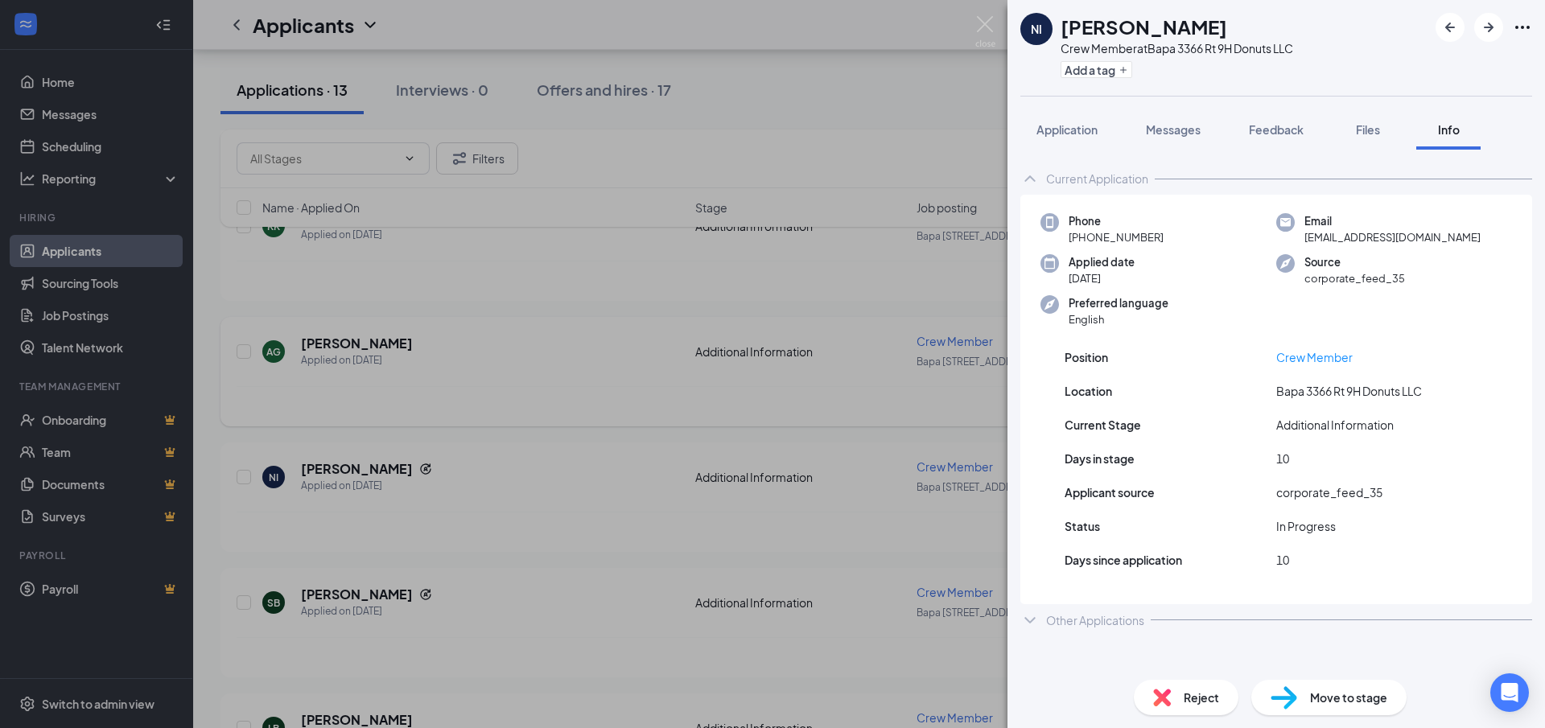
click at [312, 394] on div "NI [PERSON_NAME] Crew Member at Bapa [STREET_ADDRESS] Donuts LLC Add a tag Appl…" at bounding box center [772, 364] width 1545 height 728
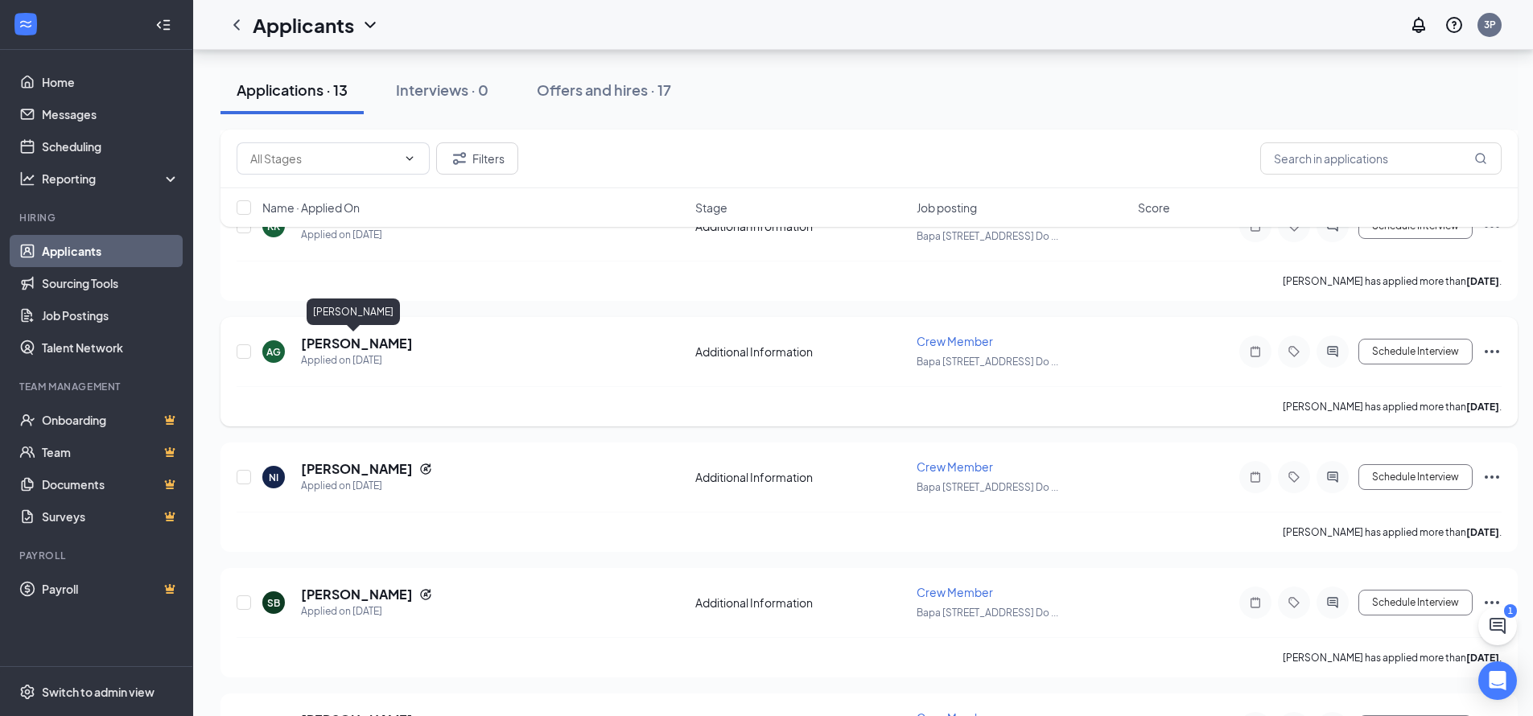
click at [327, 331] on div "AG [PERSON_NAME] Applied on [DATE] Additional Information Crew Member Bapa [GEO…" at bounding box center [868, 371] width 1297 height 109
click at [328, 348] on h5 "[PERSON_NAME]" at bounding box center [357, 344] width 112 height 18
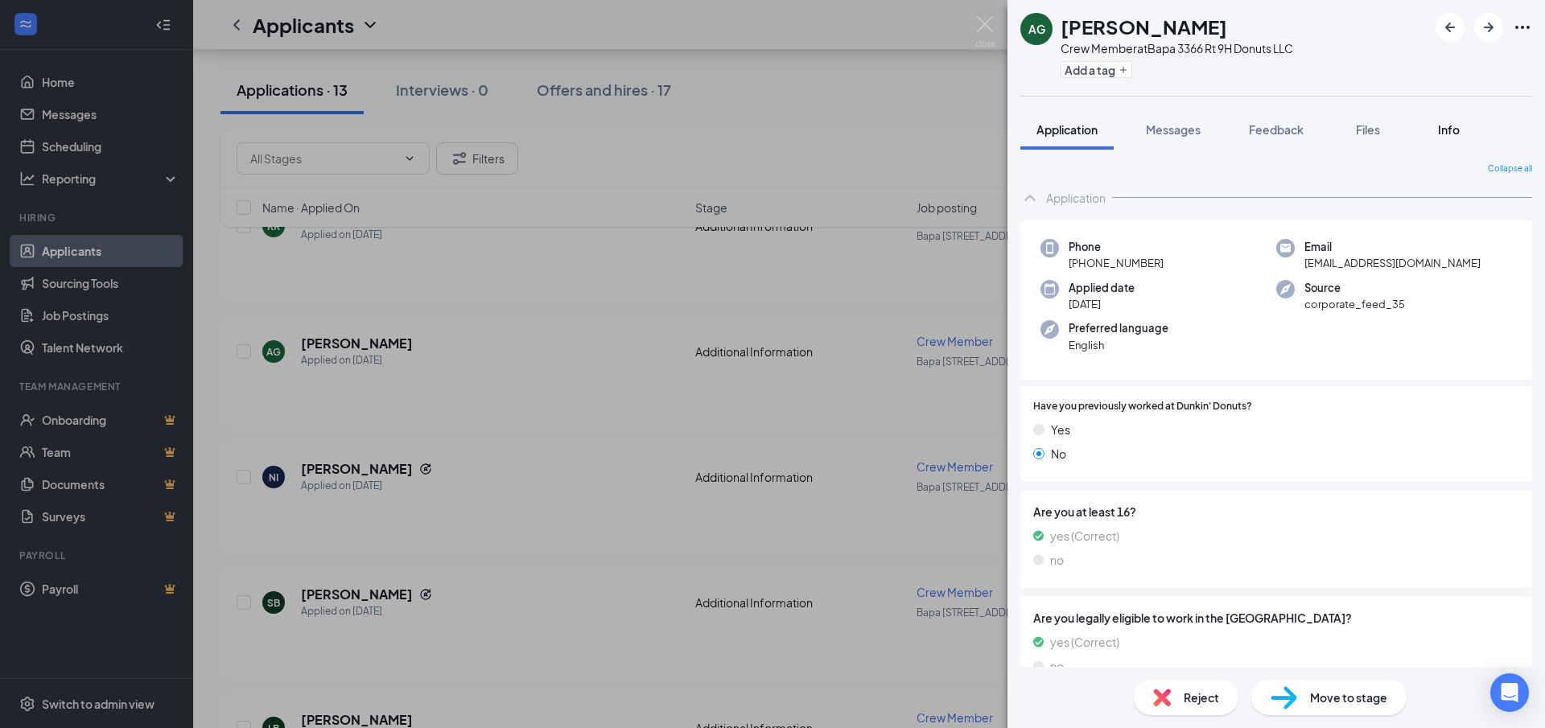
drag, startPoint x: 1453, startPoint y: 126, endPoint x: 1453, endPoint y: 137, distance: 11.3
click at [1453, 128] on span "Info" at bounding box center [1449, 129] width 22 height 14
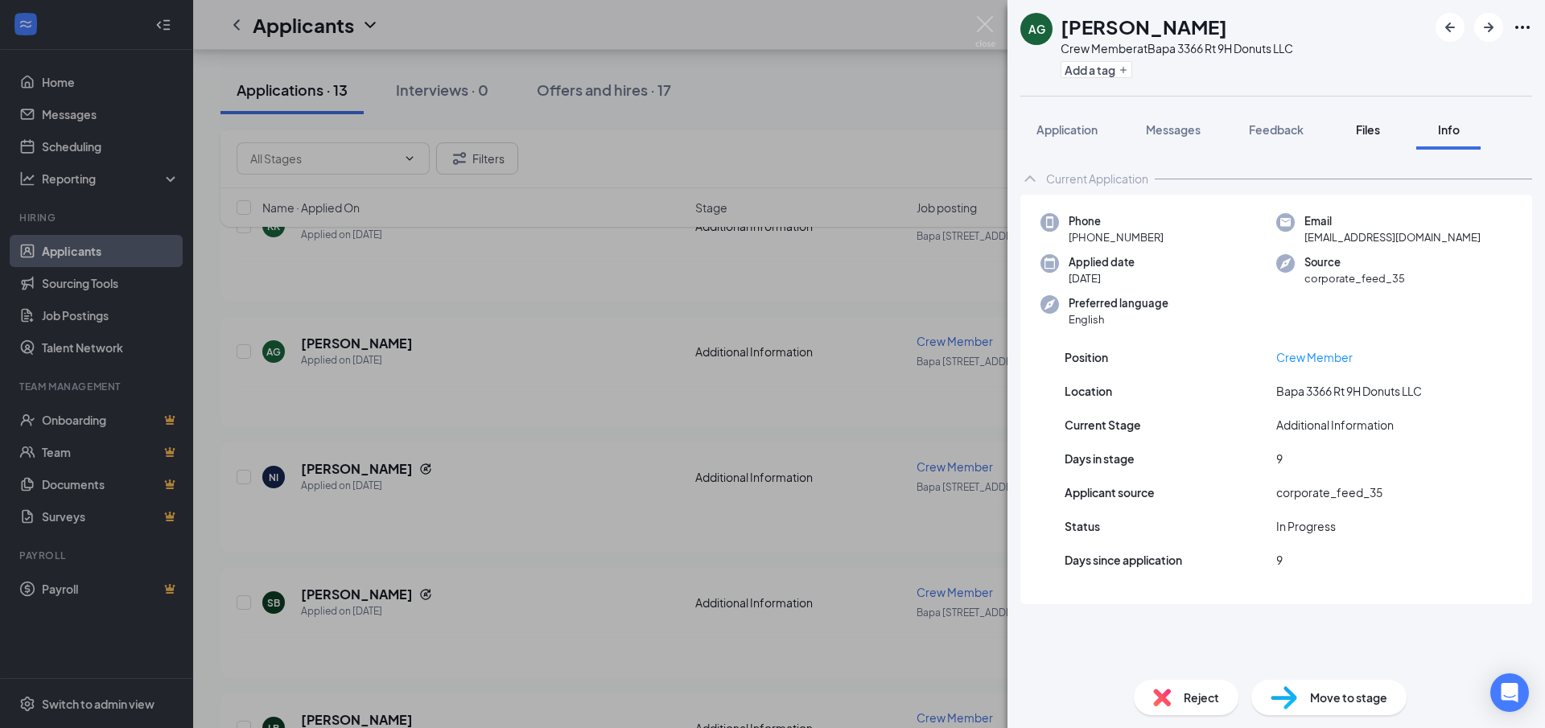
click at [1366, 141] on button "Files" at bounding box center [1368, 129] width 64 height 40
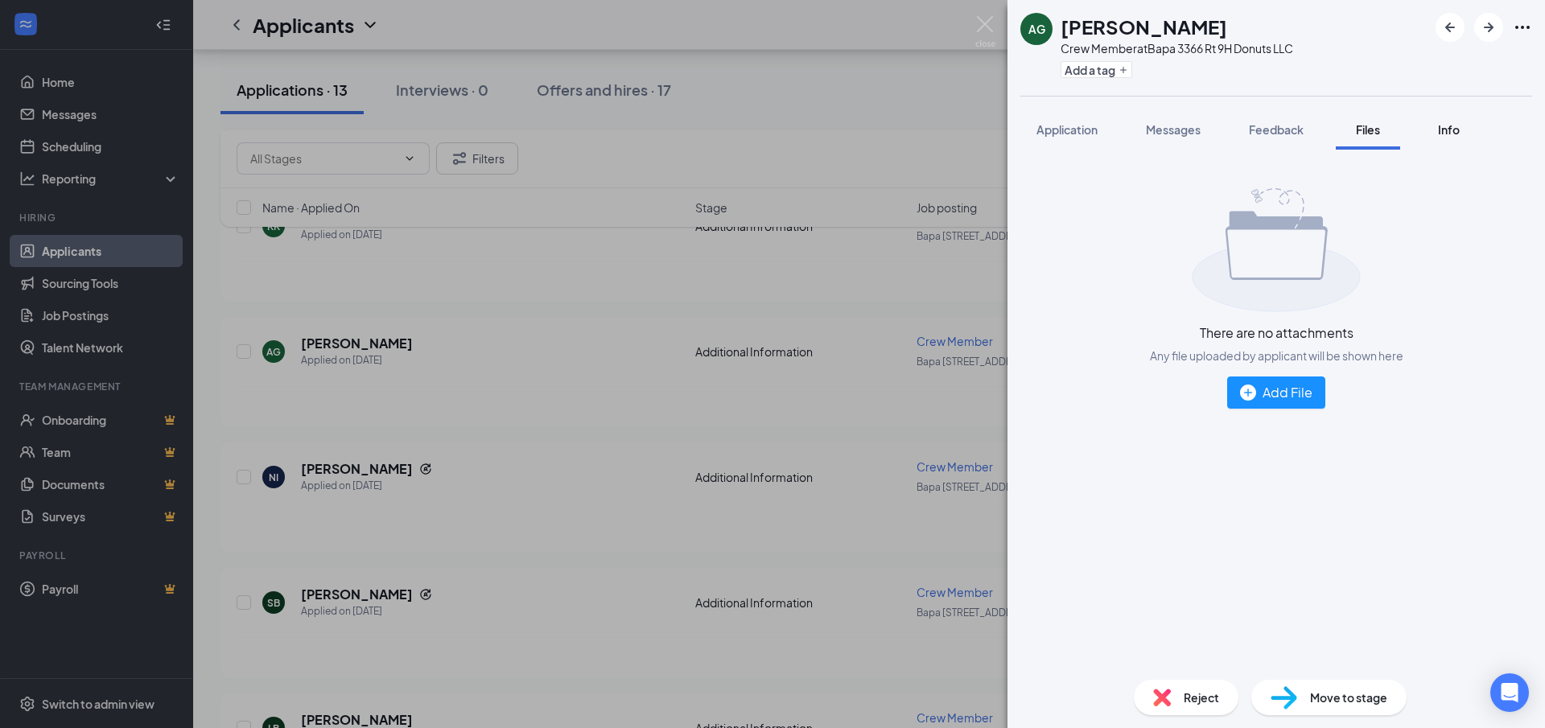
click at [1444, 137] on div "Info" at bounding box center [1448, 130] width 32 height 16
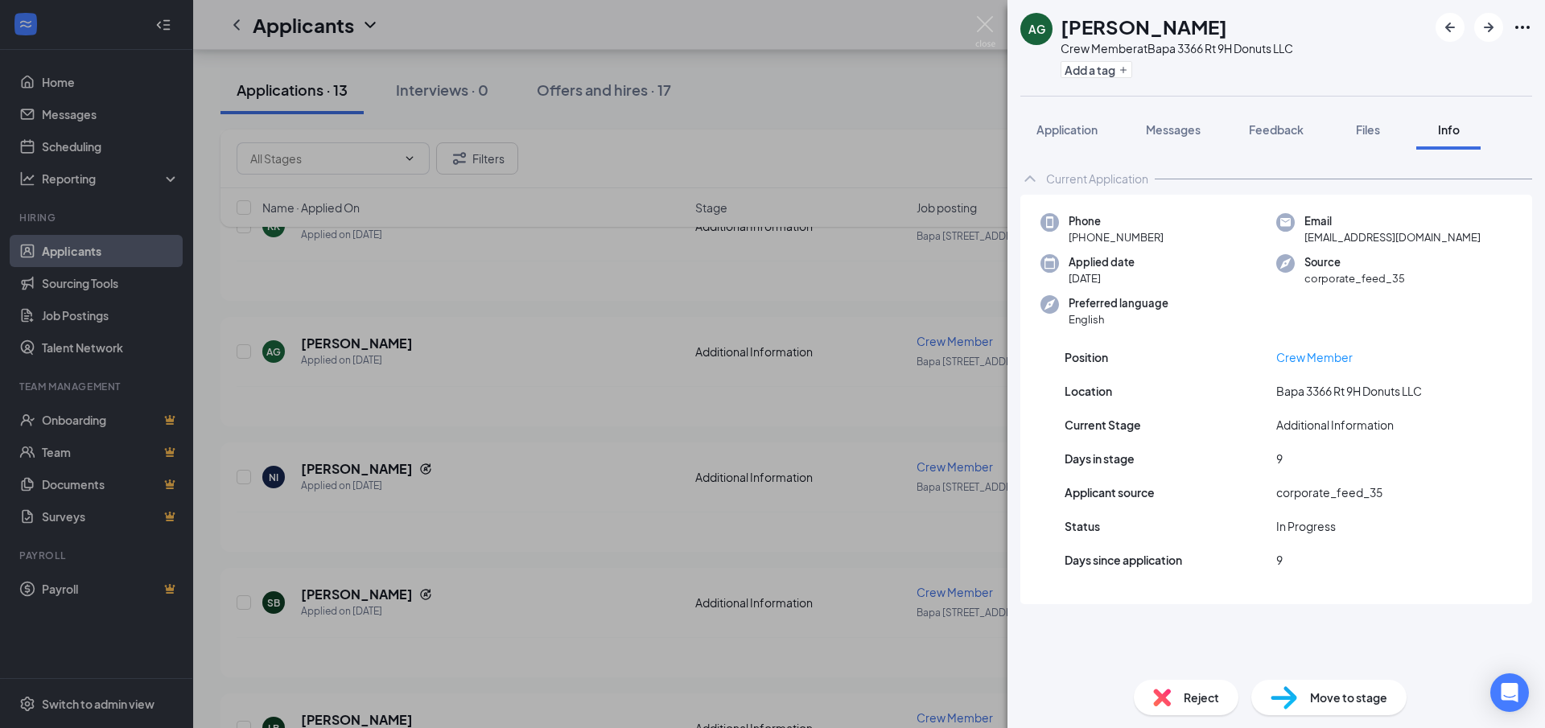
click at [1181, 329] on div "Position Crew Member Location [GEOGRAPHIC_DATA] [GEOGRAPHIC_DATA] Donuts LLC Cu…" at bounding box center [1276, 466] width 512 height 275
click at [1064, 134] on span "Application" at bounding box center [1067, 129] width 61 height 14
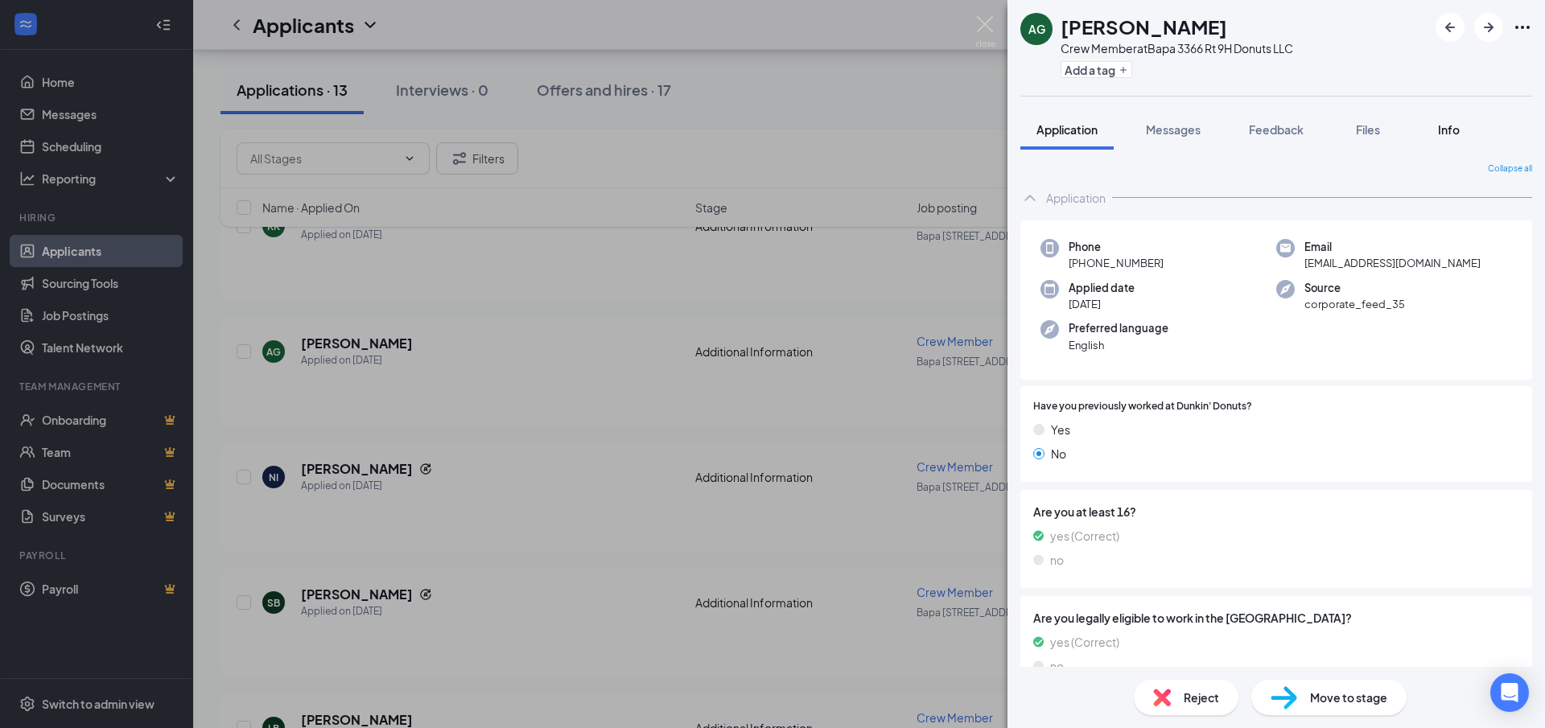
drag, startPoint x: 1465, startPoint y: 117, endPoint x: 1449, endPoint y: 148, distance: 34.2
click at [1465, 117] on button "Info" at bounding box center [1448, 129] width 64 height 40
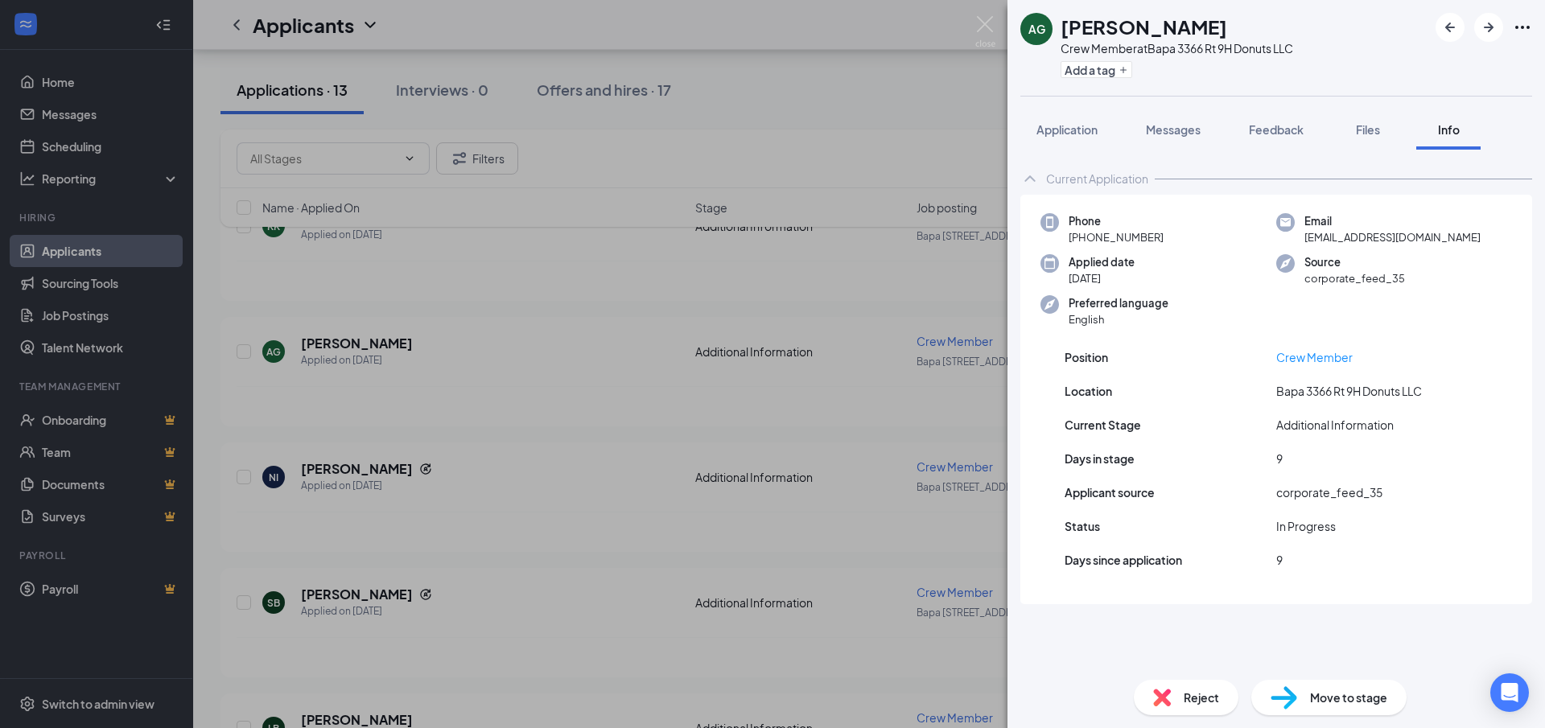
click at [578, 402] on div "AG [PERSON_NAME] Crew Member at Bapa 3366 Rt 9H Donuts LLC Add a tag Applicatio…" at bounding box center [772, 364] width 1545 height 728
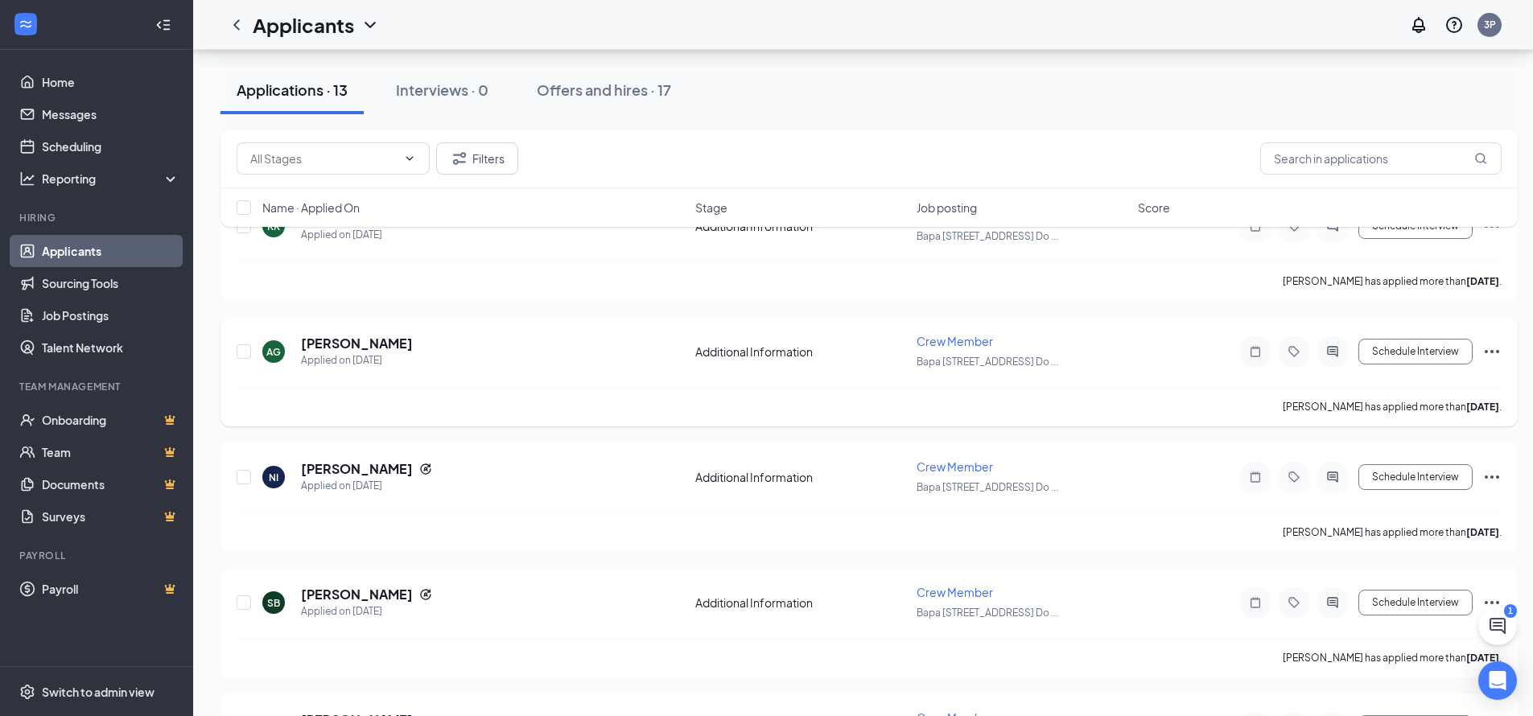
click at [1498, 348] on icon "Ellipses" at bounding box center [1491, 351] width 19 height 19
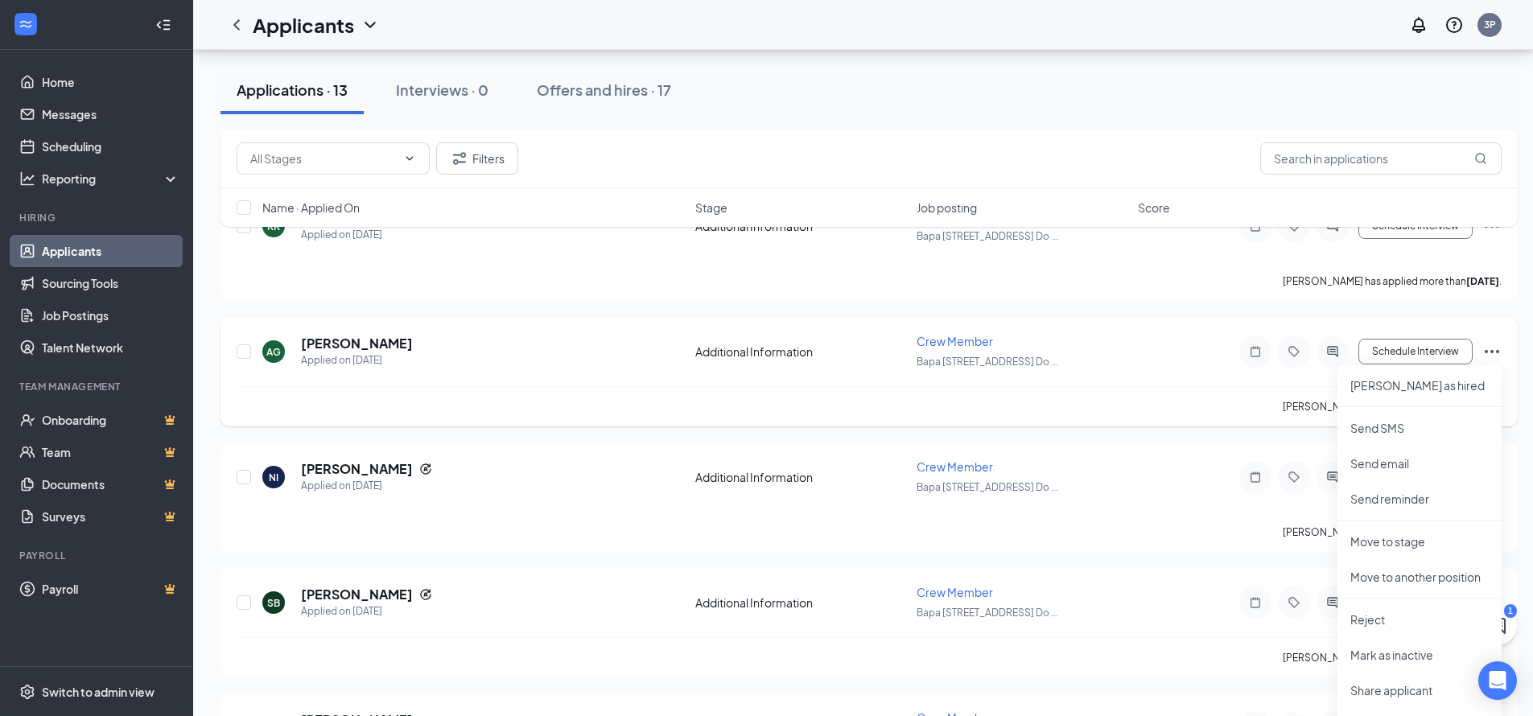
click at [1219, 369] on div "AG [PERSON_NAME] Applied on [DATE] Additional Information Crew Member Bapa [GEO…" at bounding box center [869, 359] width 1265 height 53
